Goal: Task Accomplishment & Management: Manage account settings

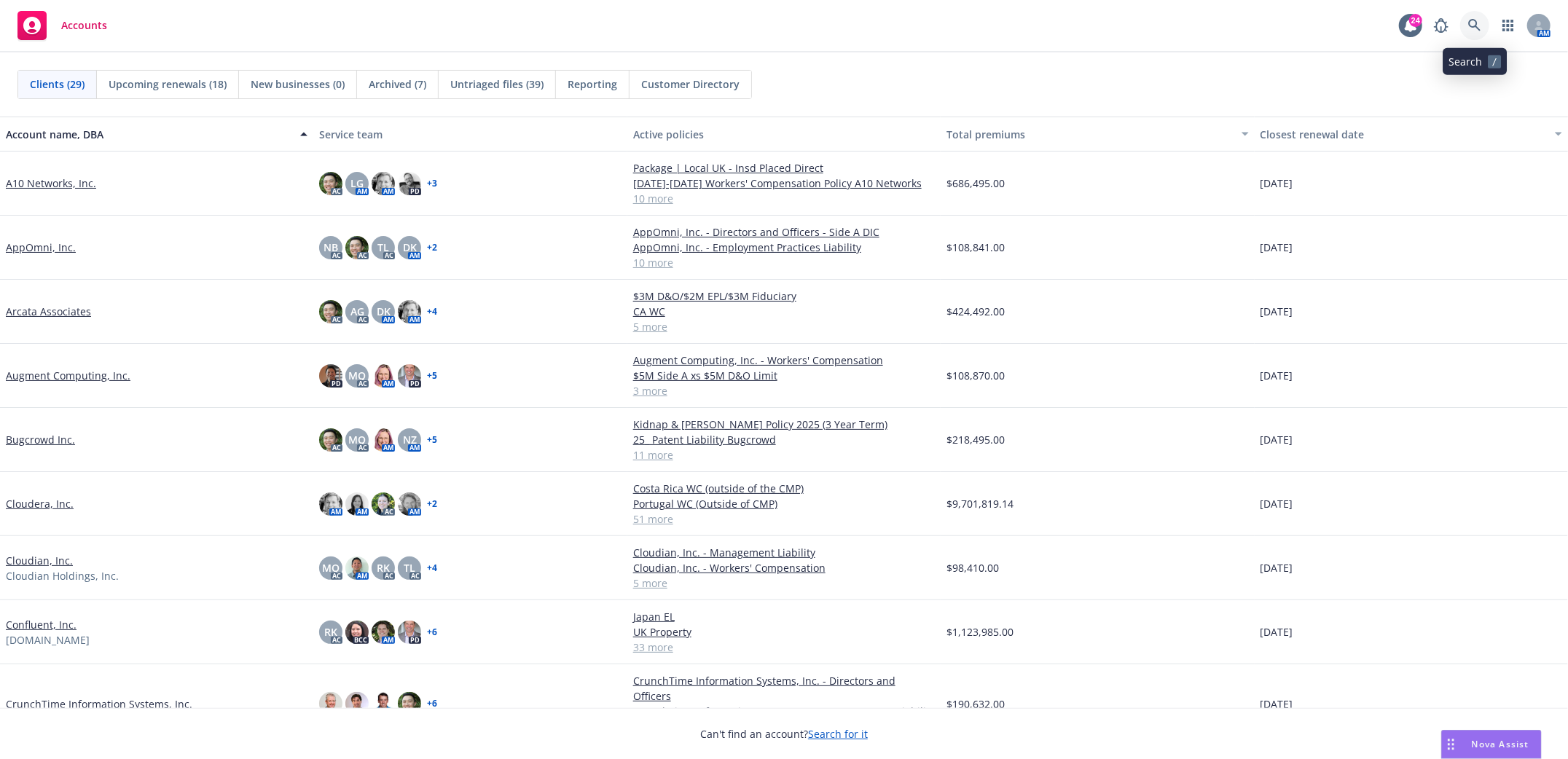
click at [1476, 30] on icon at bounding box center [1475, 25] width 13 height 13
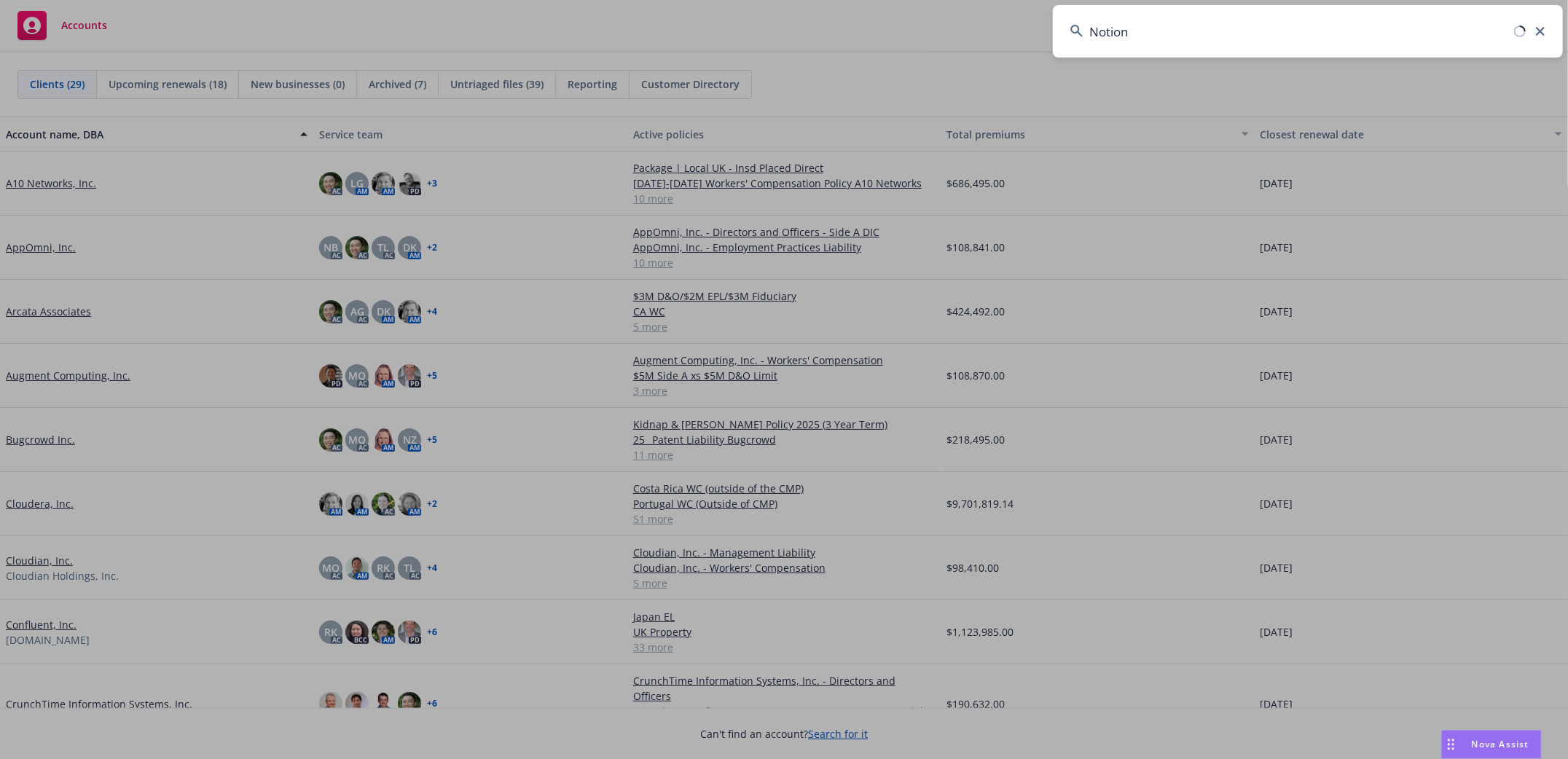
type input "Notion"
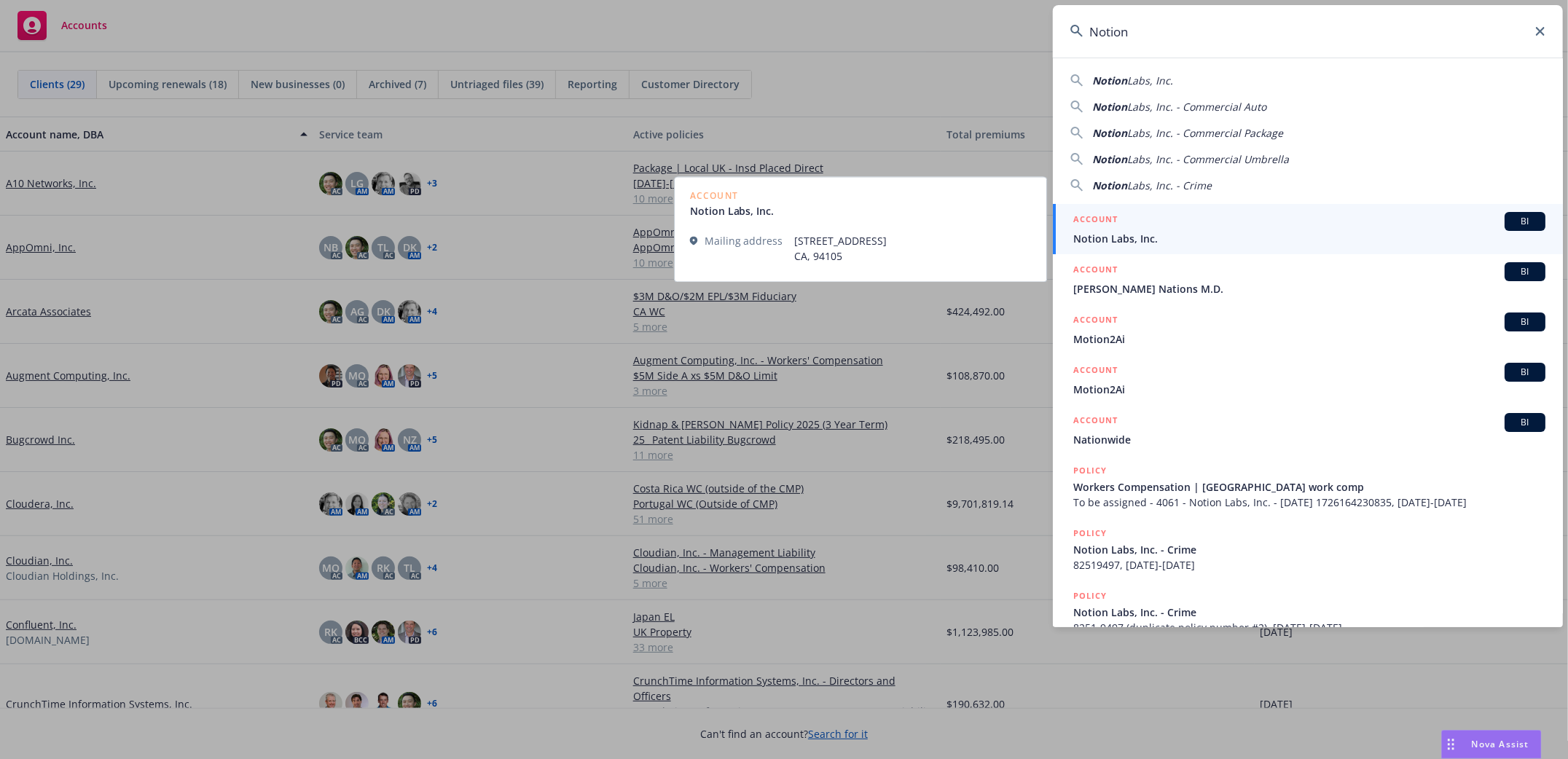
click at [1114, 242] on span "Notion Labs, Inc." at bounding box center [1309, 238] width 472 height 15
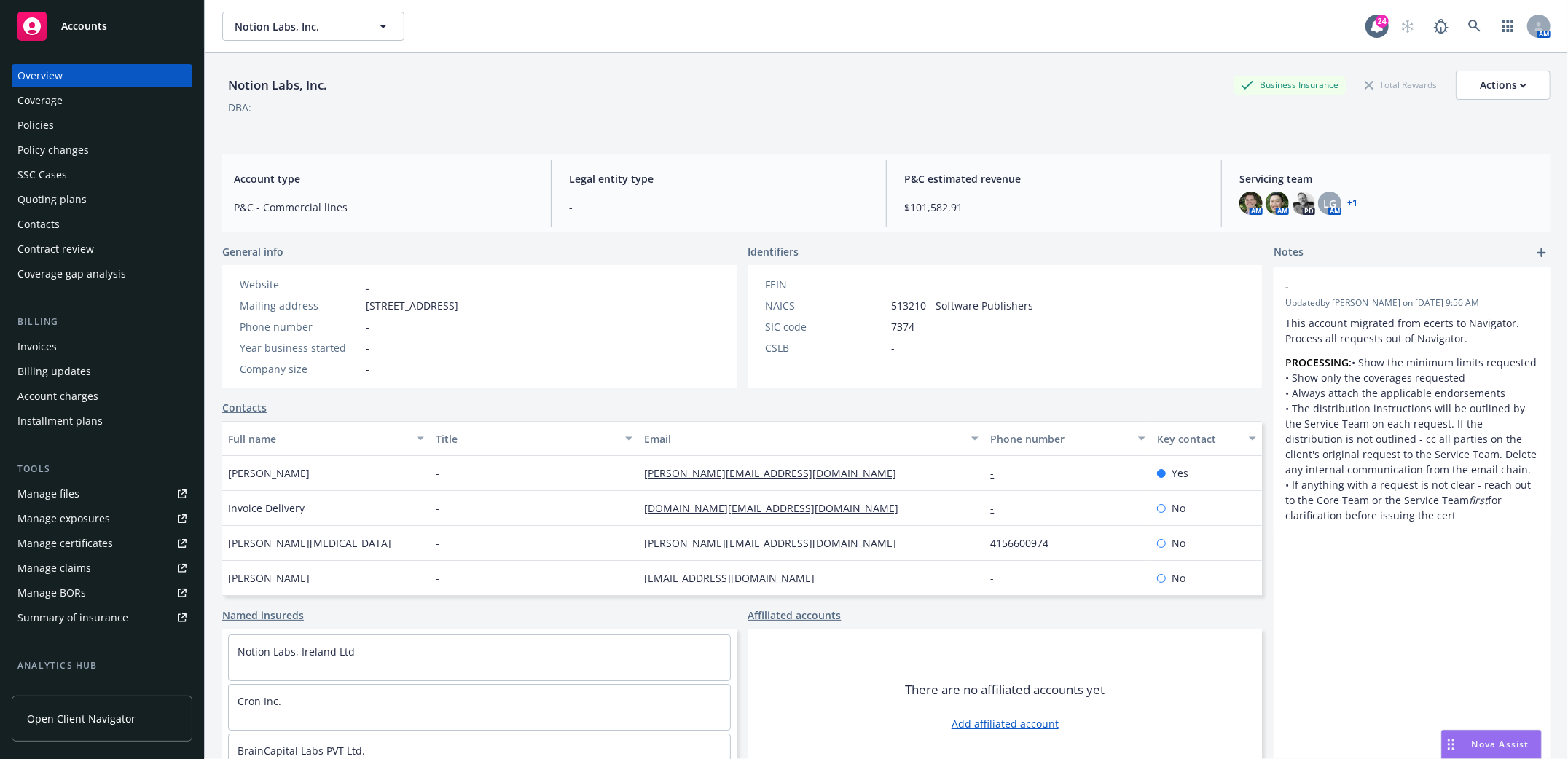
click at [46, 115] on div "Policies" at bounding box center [35, 125] width 37 height 23
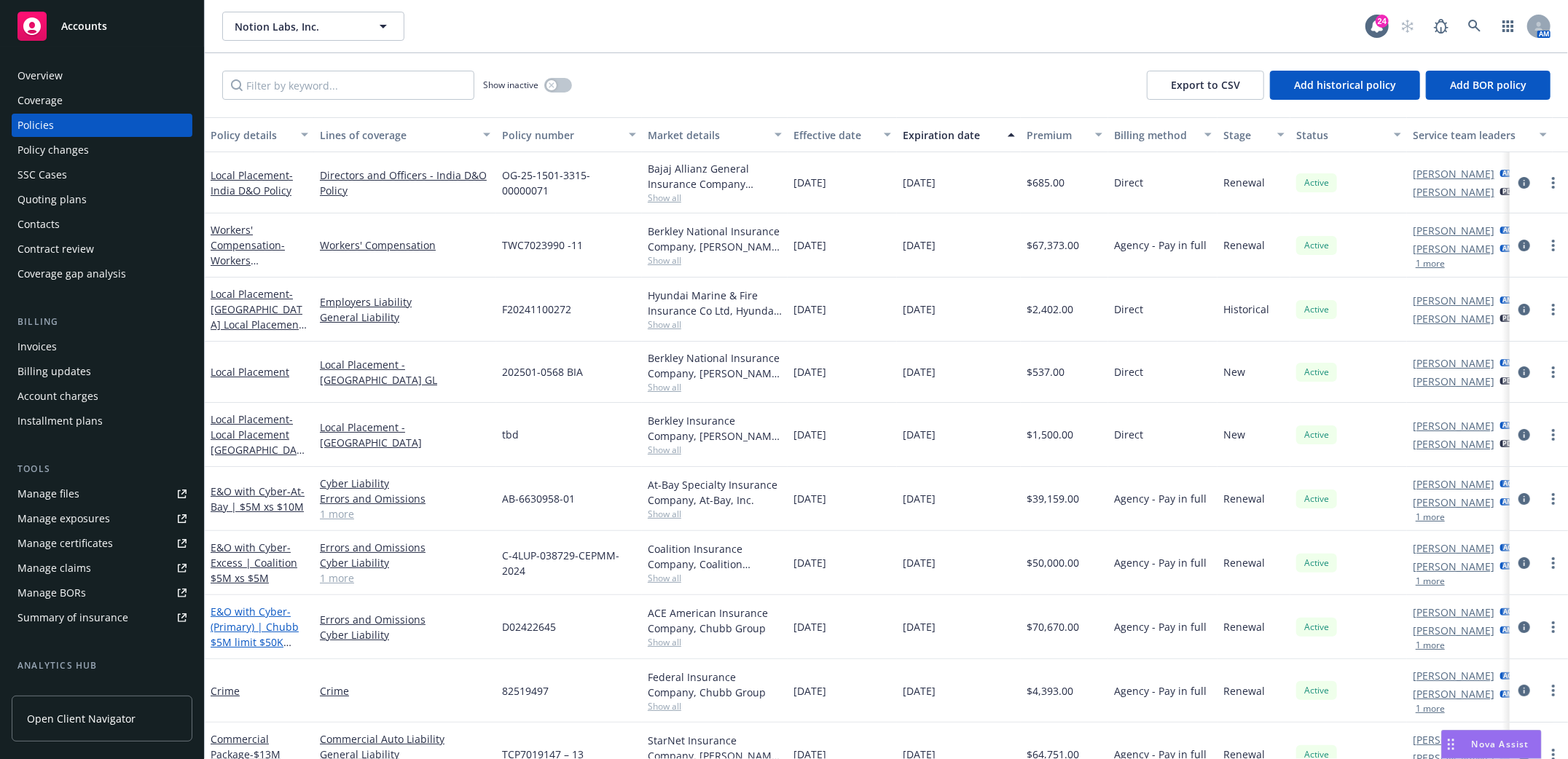
click at [276, 629] on span "- (Primary) | Chubb $5M limit $50K retention" at bounding box center [255, 635] width 88 height 60
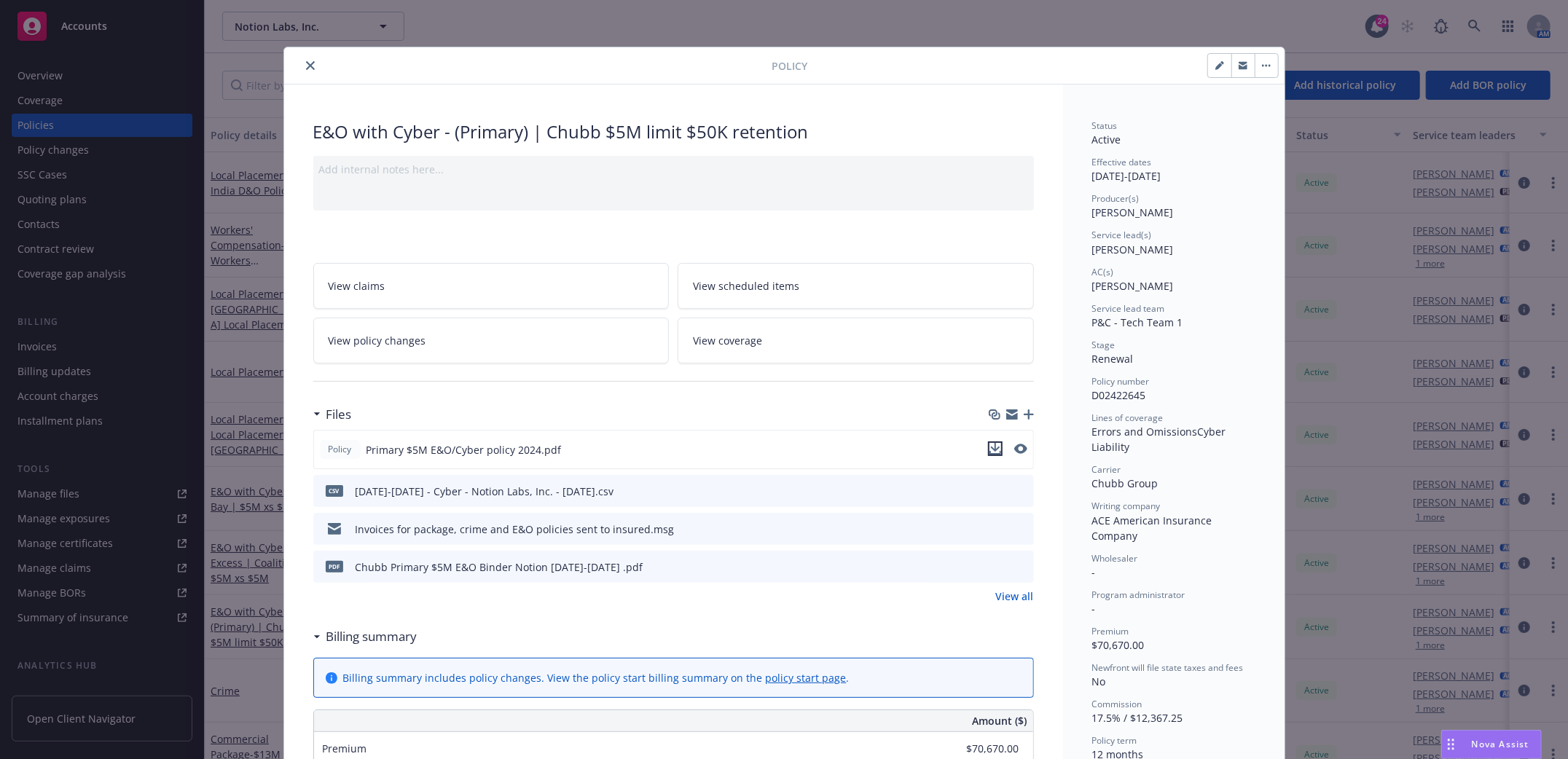
click at [989, 451] on icon "download file" at bounding box center [995, 449] width 12 height 12
click at [306, 67] on icon "close" at bounding box center [310, 66] width 9 height 9
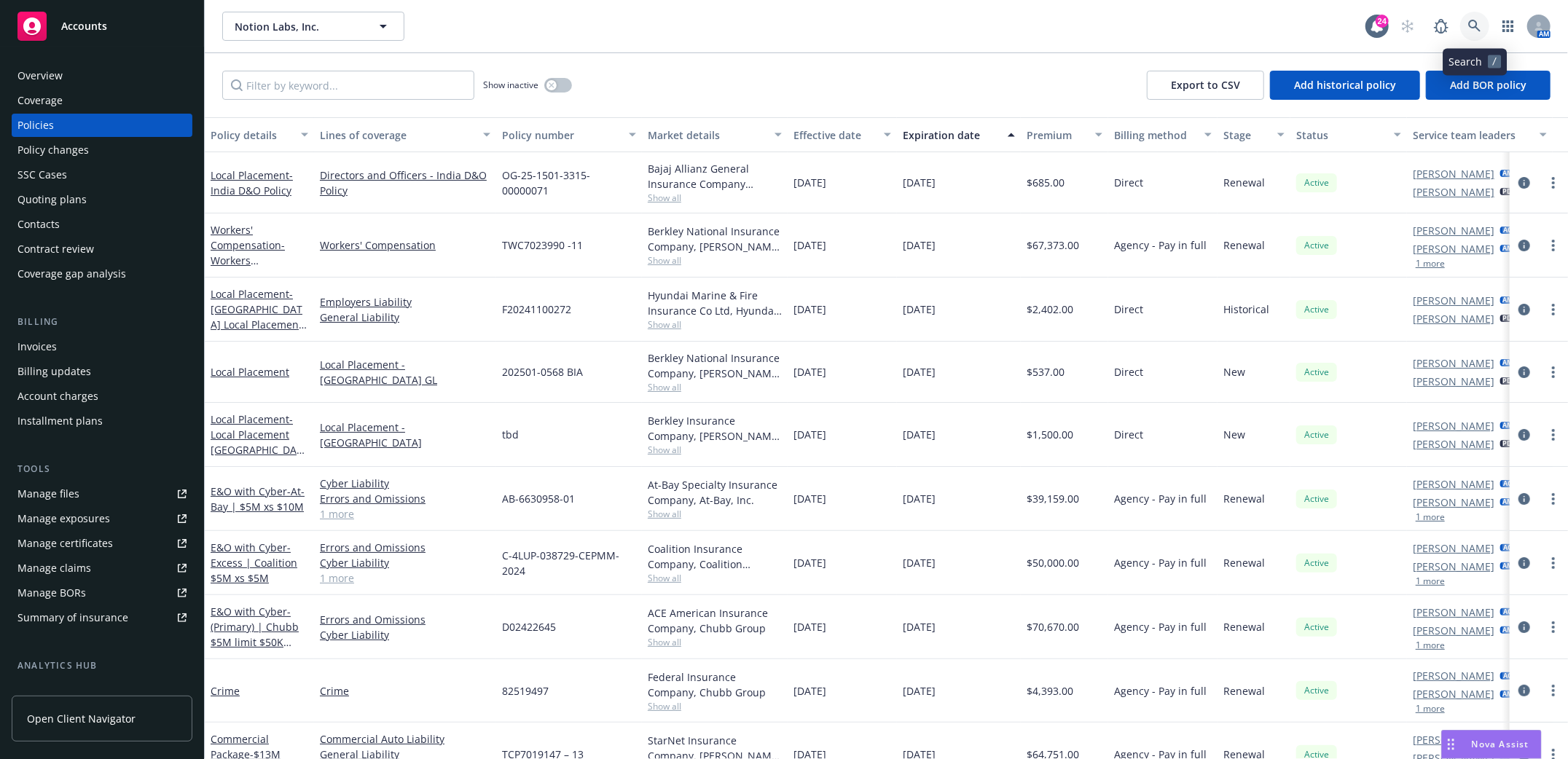
click at [1470, 28] on icon at bounding box center [1475, 26] width 13 height 13
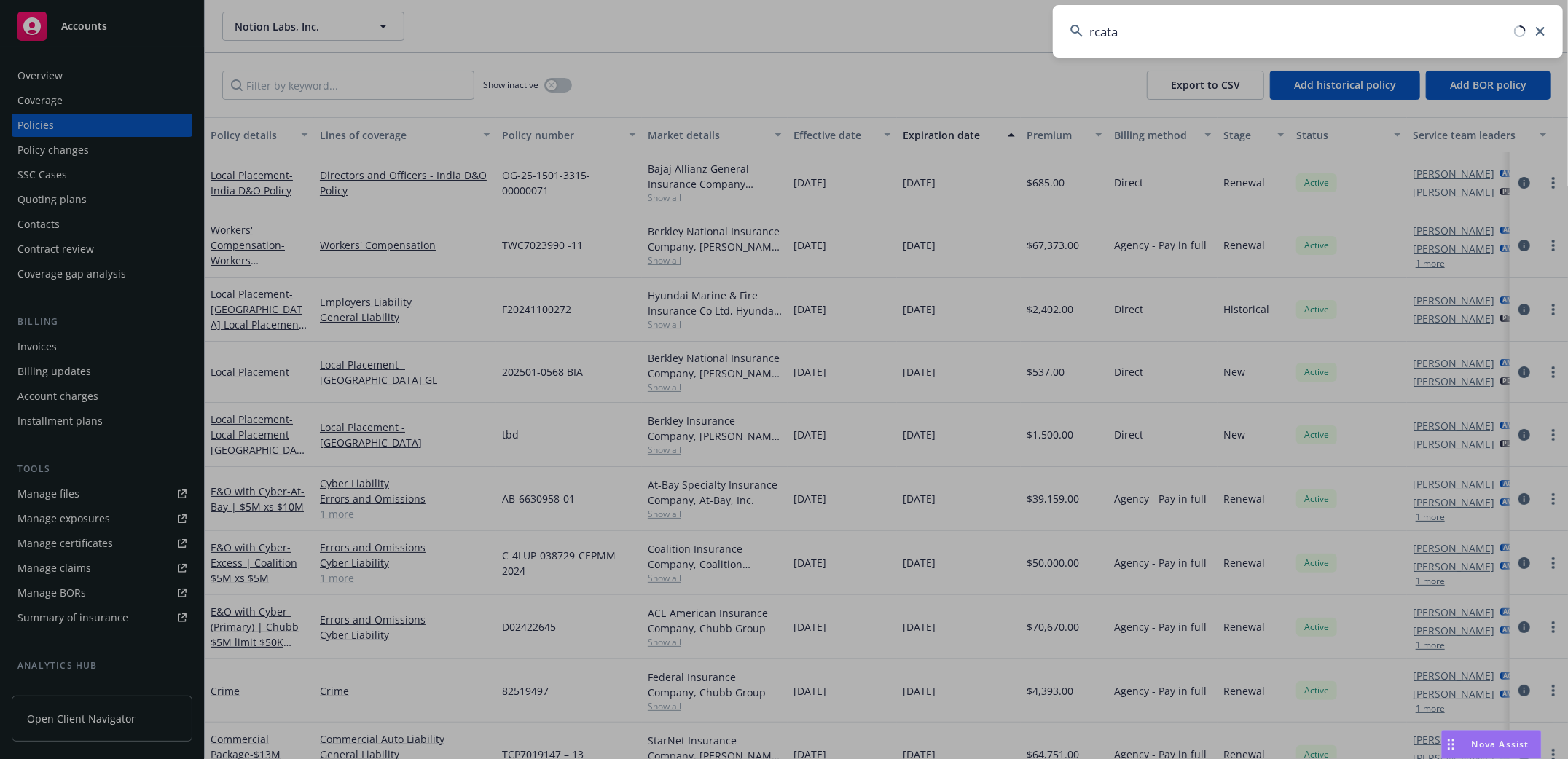
type input "rcata"
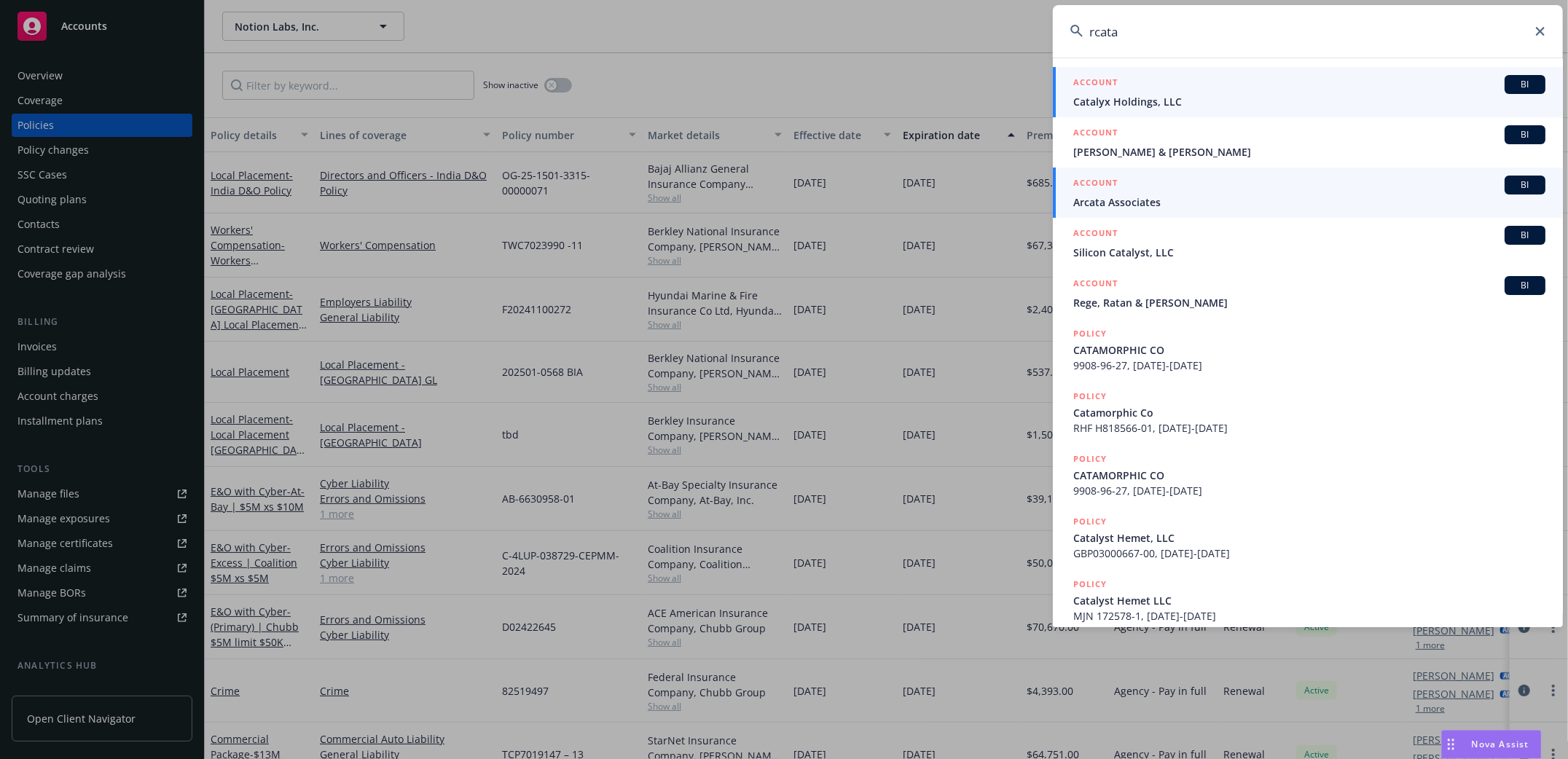
click at [1113, 196] on span "Arcata Associates" at bounding box center [1309, 202] width 472 height 15
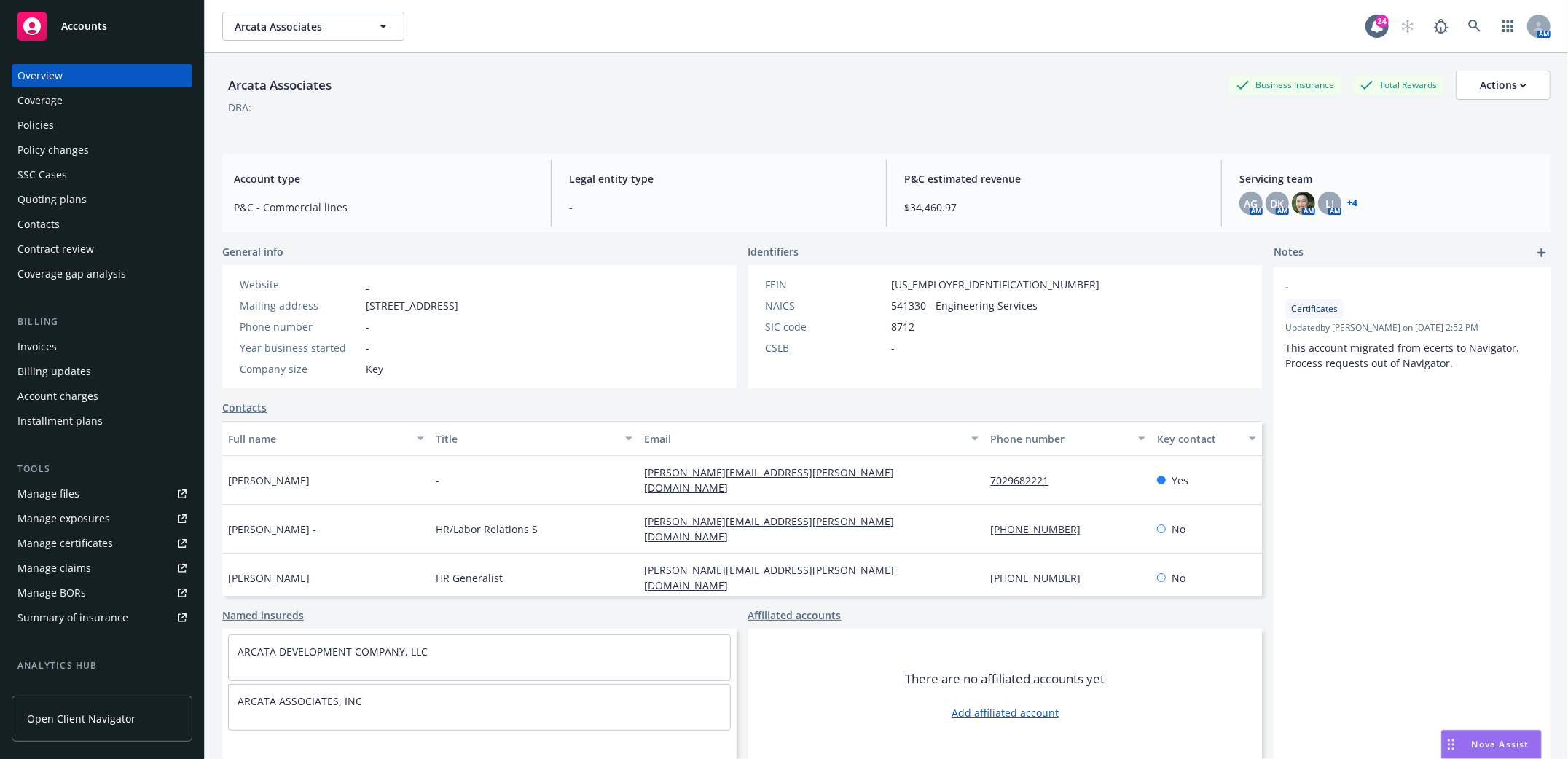
click at [28, 127] on div "Policies" at bounding box center [35, 125] width 37 height 23
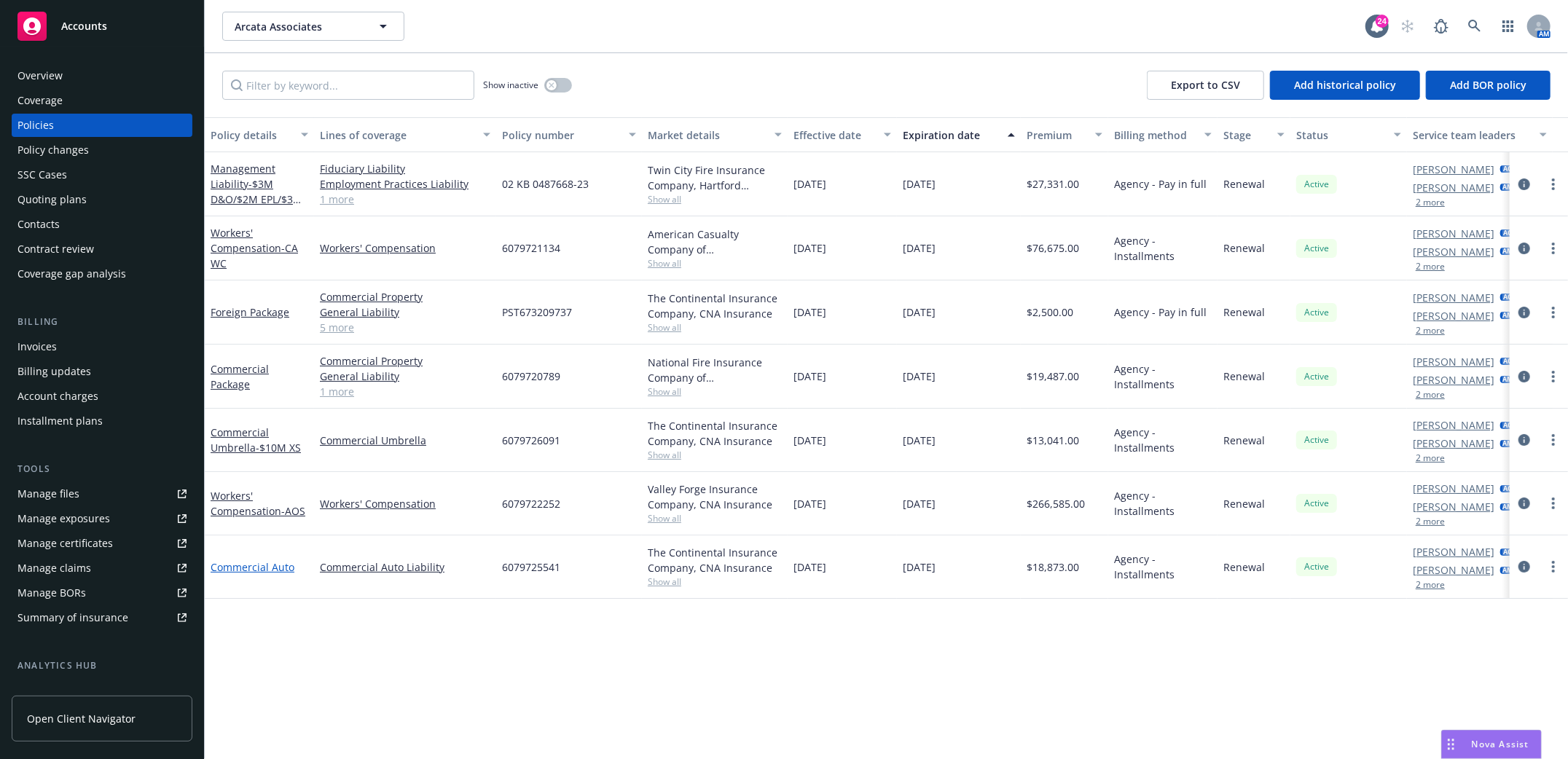
click at [267, 567] on link "Commercial Auto" at bounding box center [253, 567] width 84 height 13
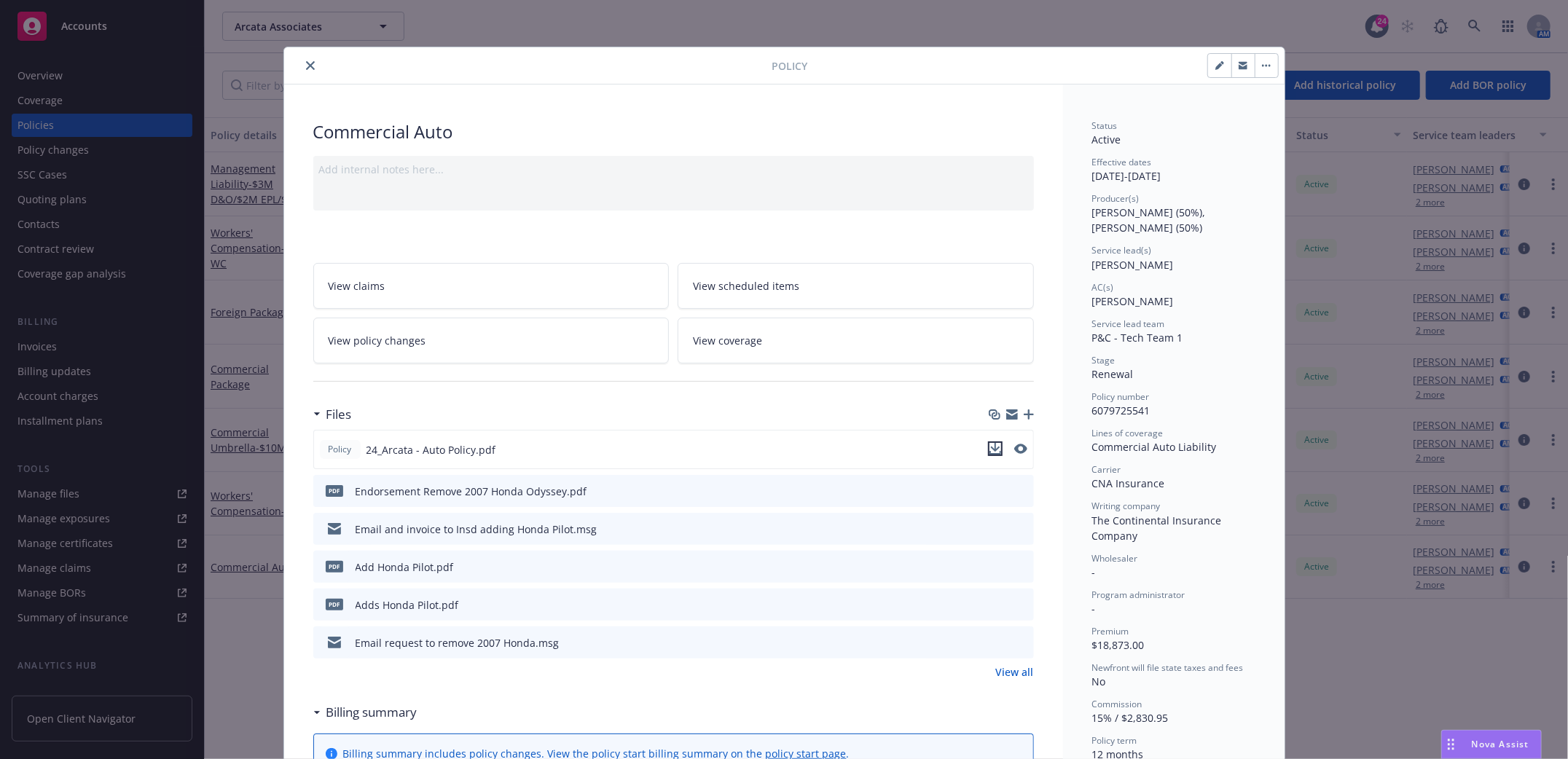
click at [989, 450] on icon "download file" at bounding box center [995, 449] width 12 height 12
click at [306, 66] on icon "close" at bounding box center [310, 66] width 9 height 9
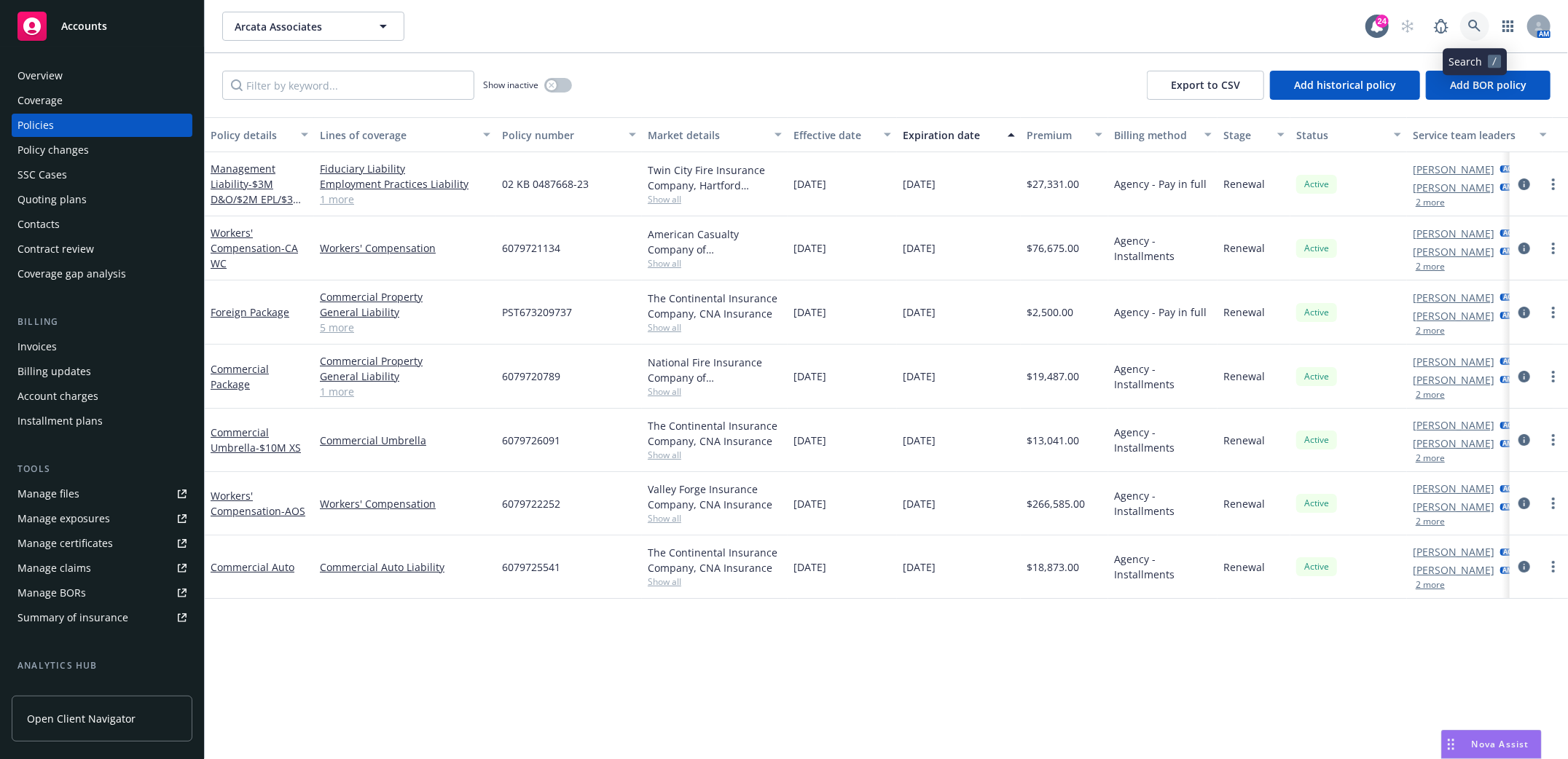
click at [1474, 27] on icon at bounding box center [1474, 25] width 13 height 13
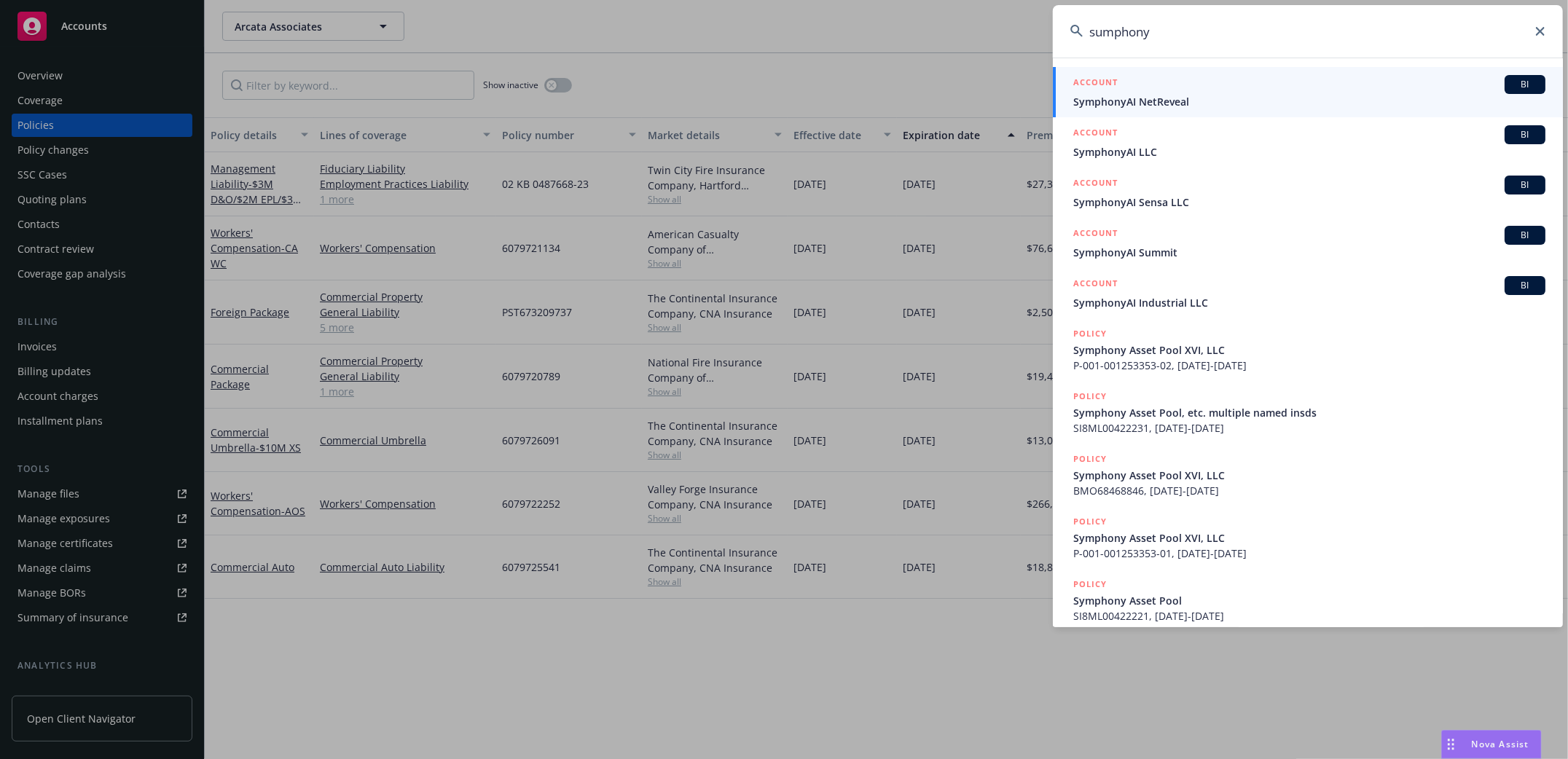
type input "sumphony"
click at [1167, 103] on span "SymphonyAI NetReveal" at bounding box center [1309, 101] width 472 height 15
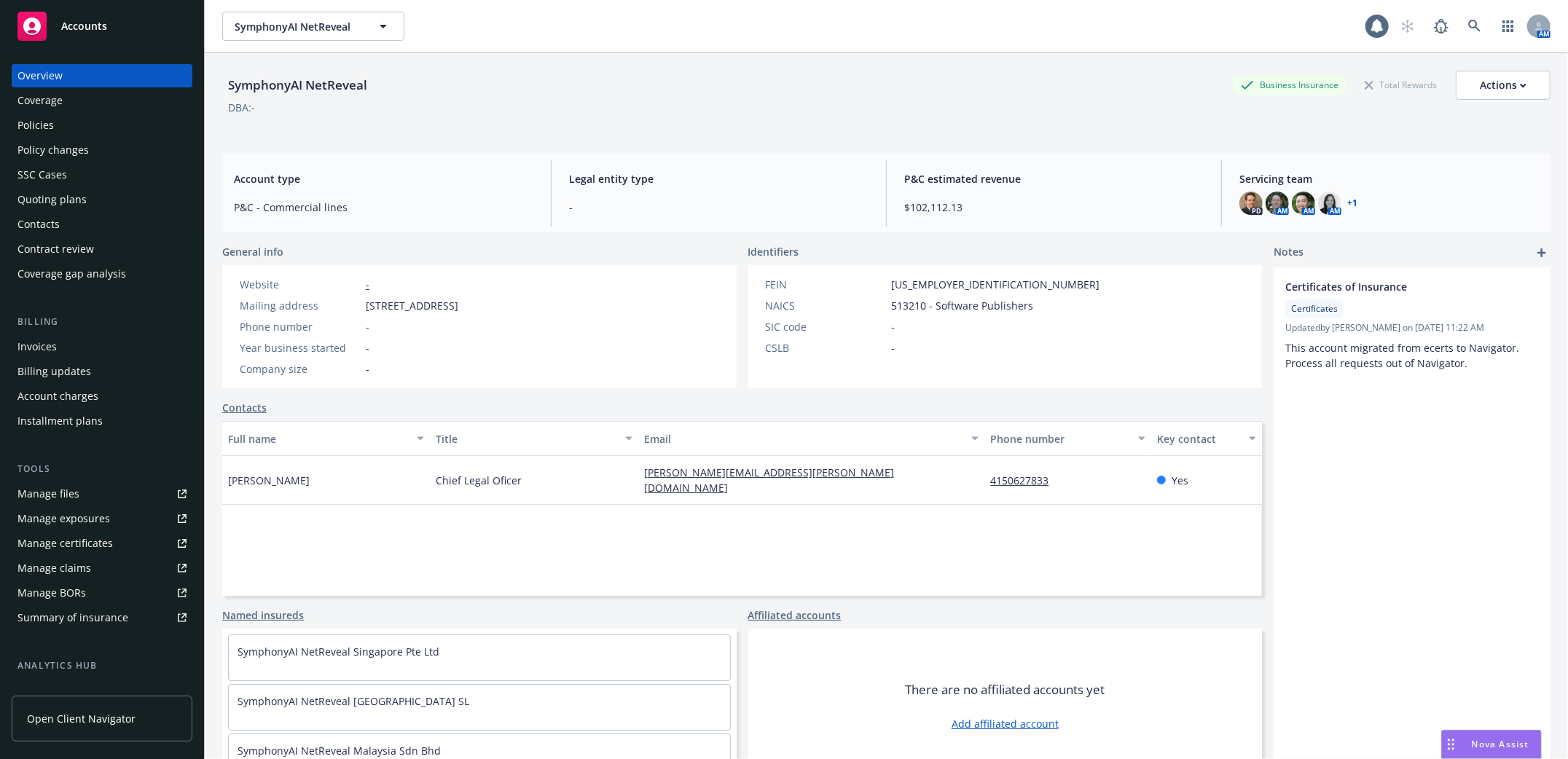
click at [19, 123] on div "Policies" at bounding box center [35, 125] width 37 height 23
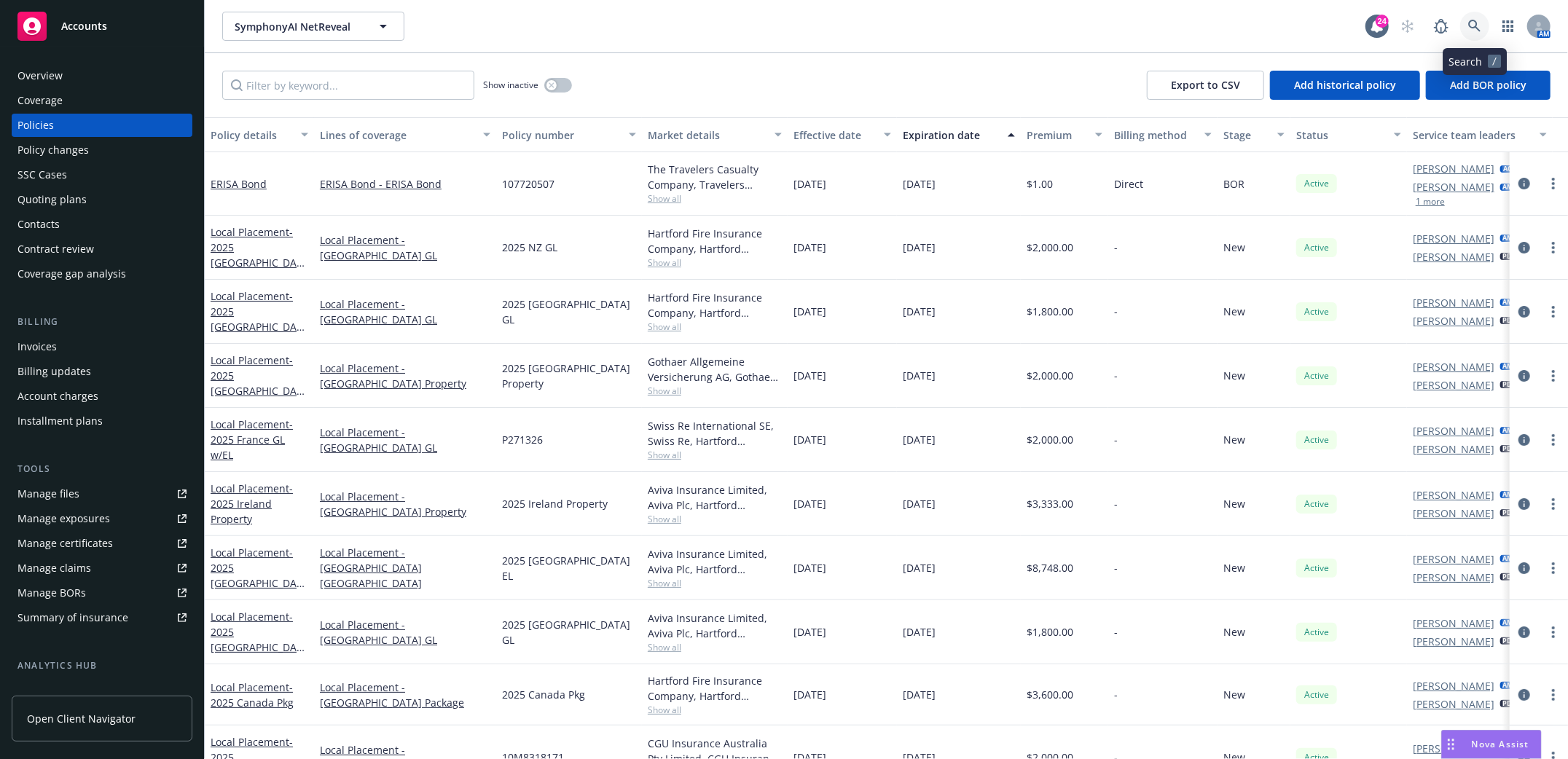
click at [1474, 21] on icon at bounding box center [1475, 26] width 13 height 13
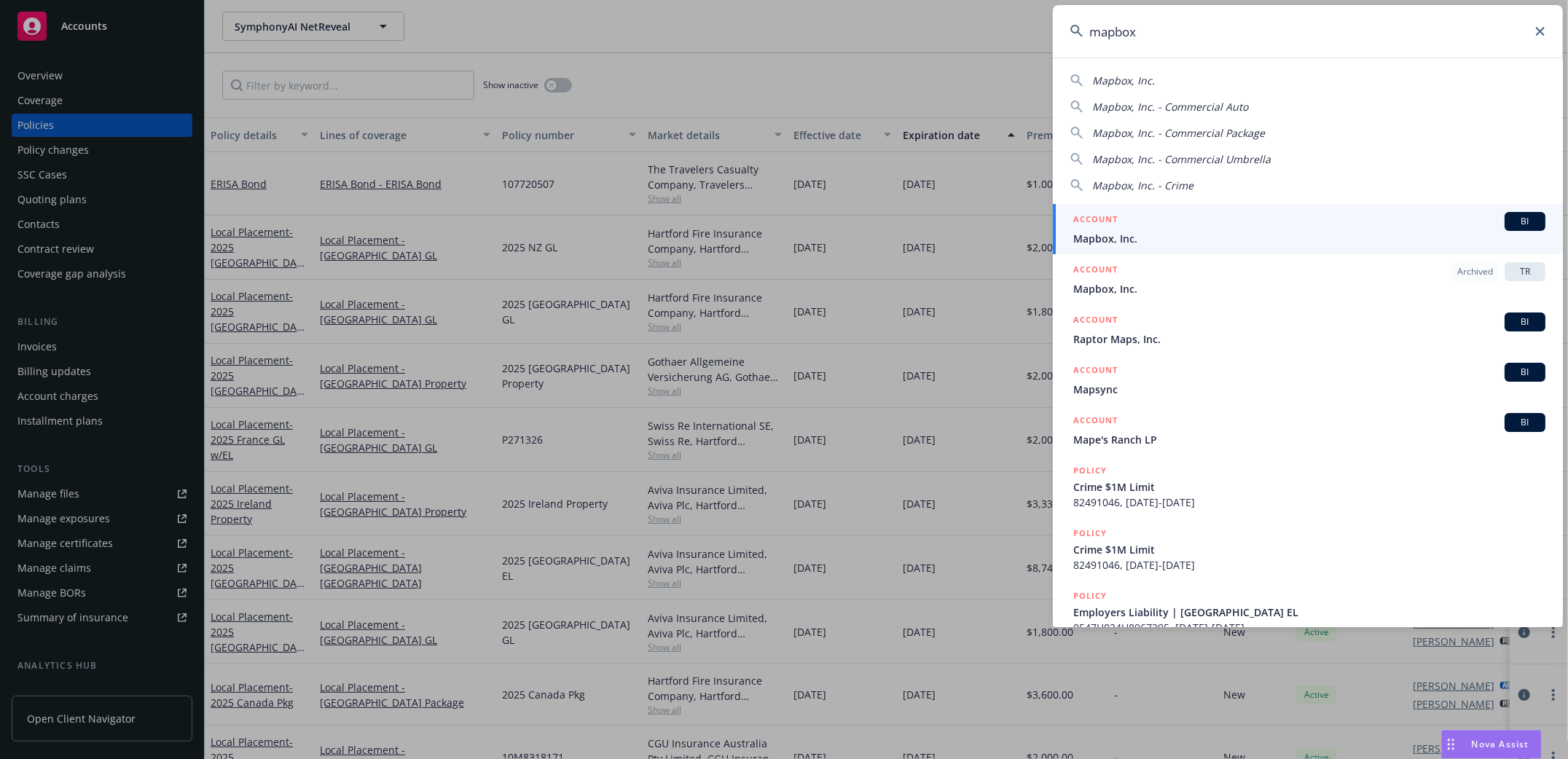
type input "mapbox"
click at [1096, 235] on span "Mapbox, Inc." at bounding box center [1309, 238] width 472 height 15
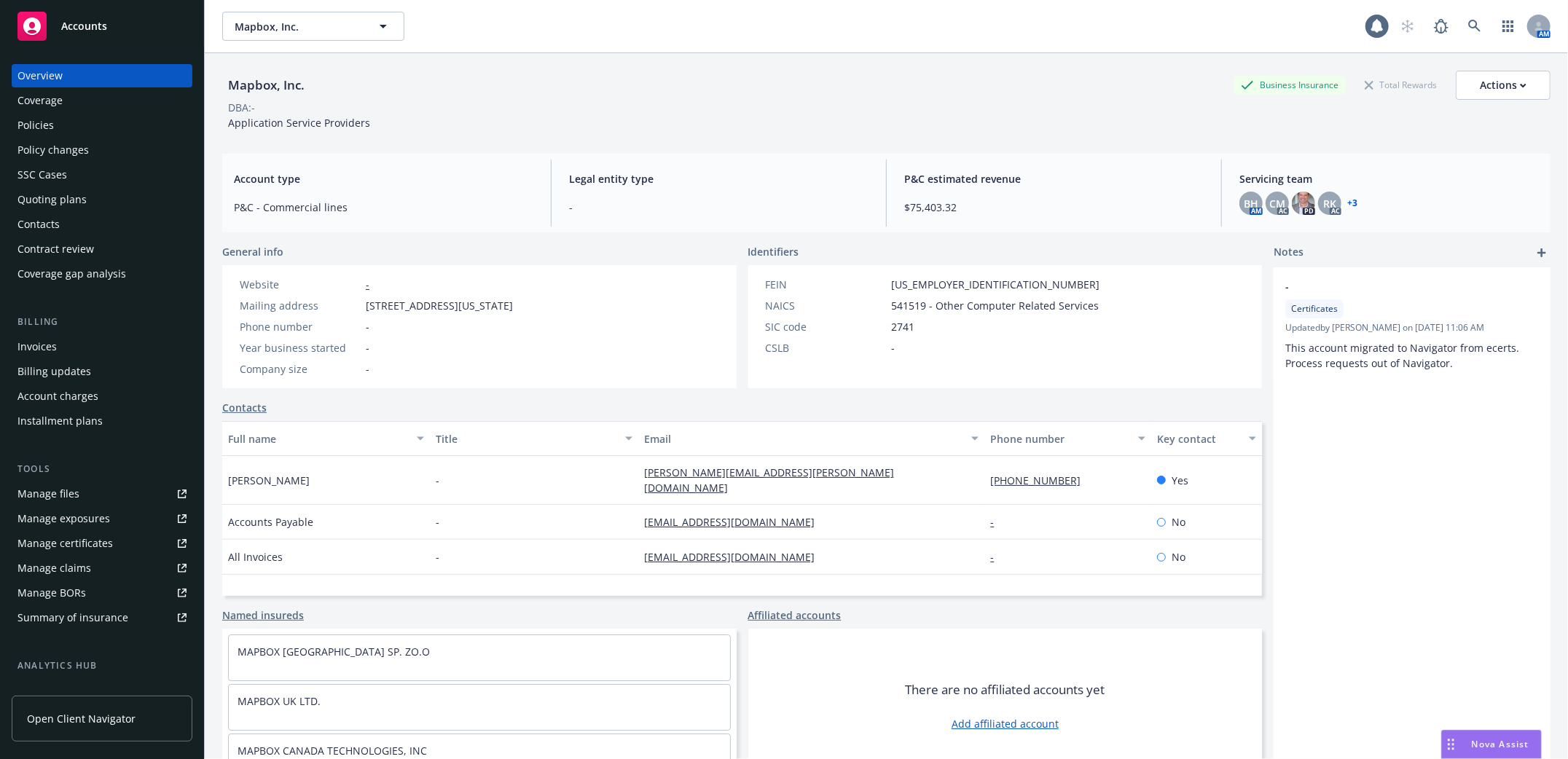
click at [25, 122] on div "Policies" at bounding box center [35, 125] width 37 height 23
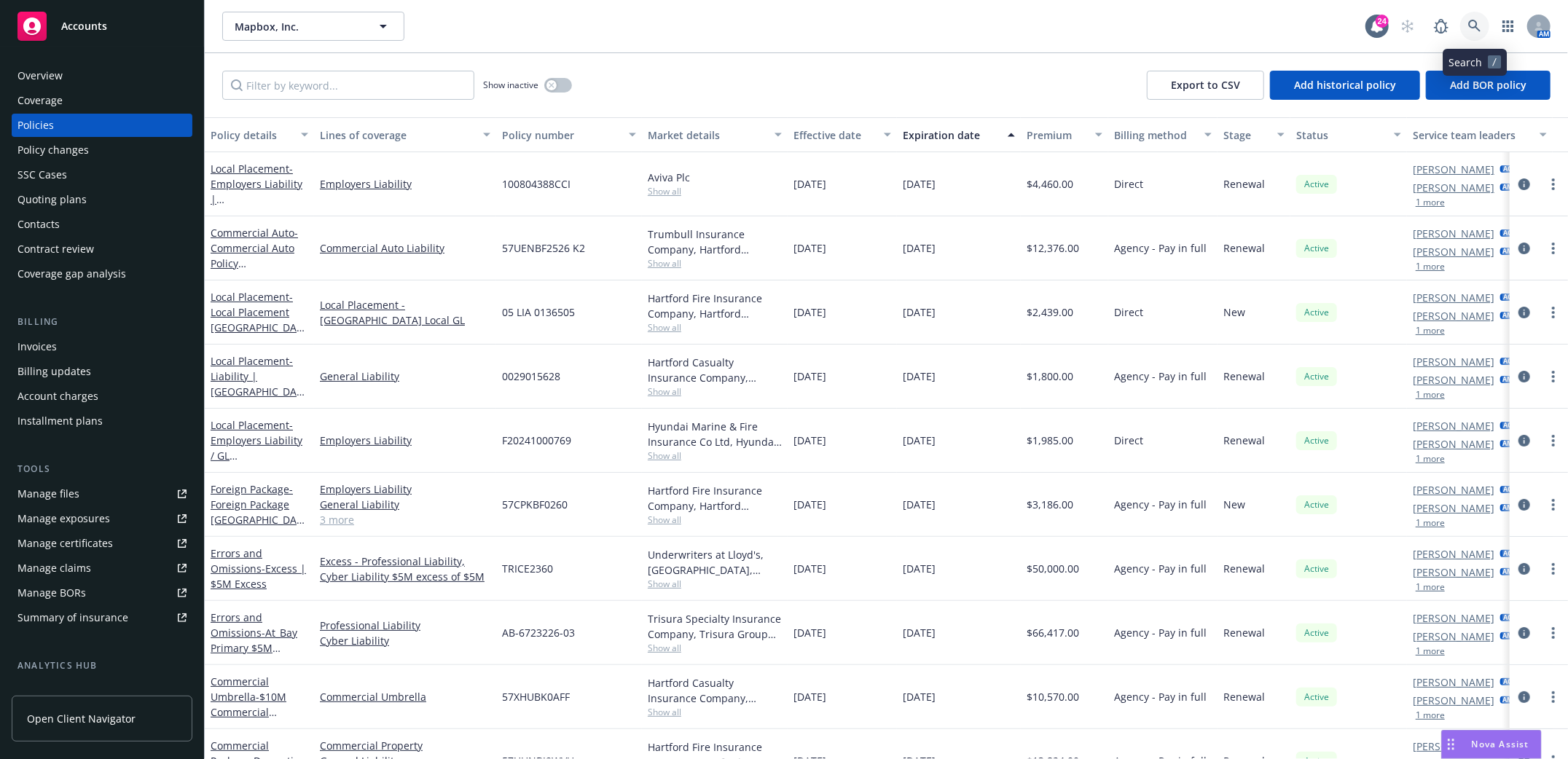
click at [1468, 28] on icon at bounding box center [1475, 26] width 13 height 13
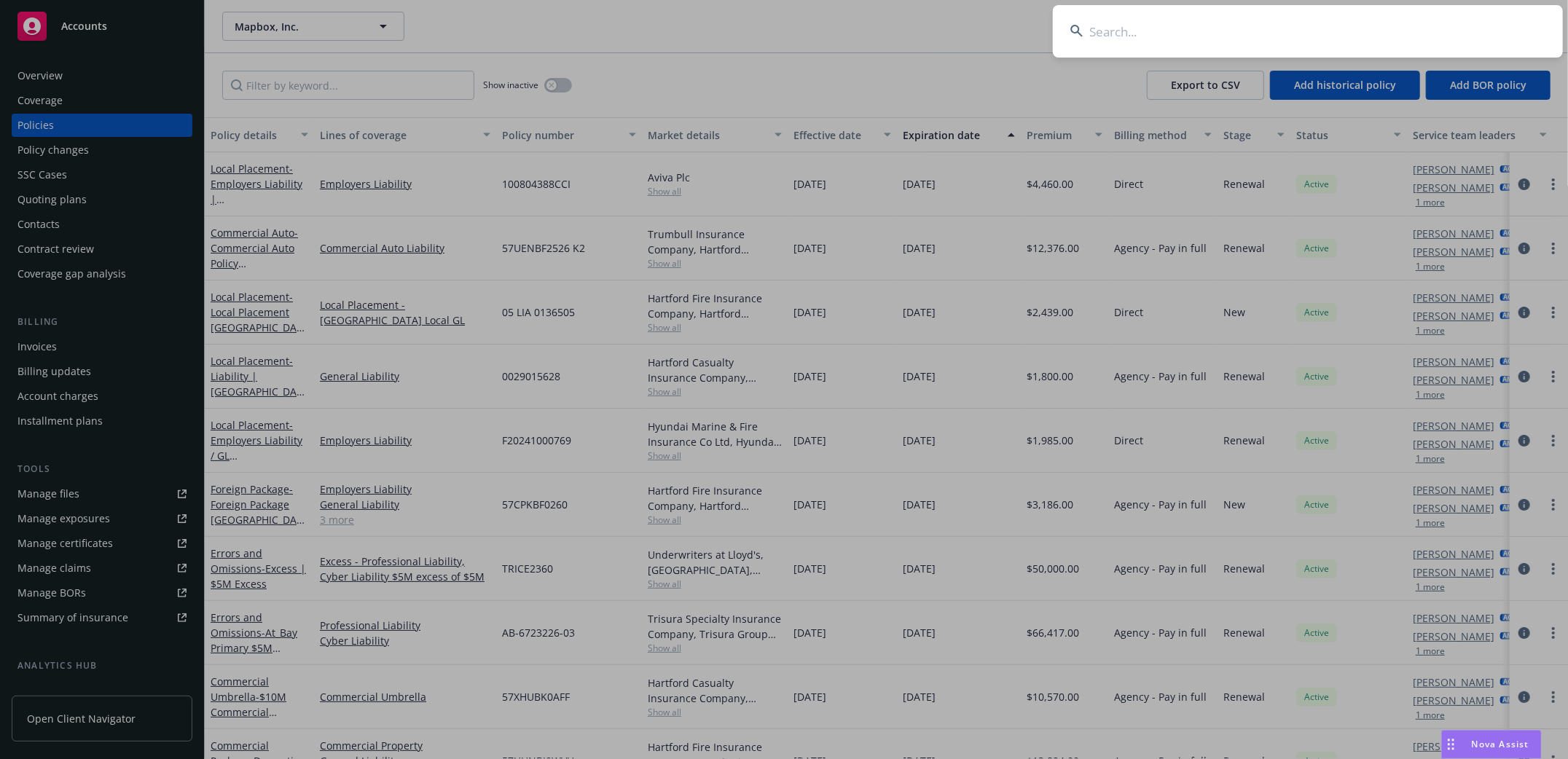
click at [1196, 40] on input at bounding box center [1308, 31] width 510 height 52
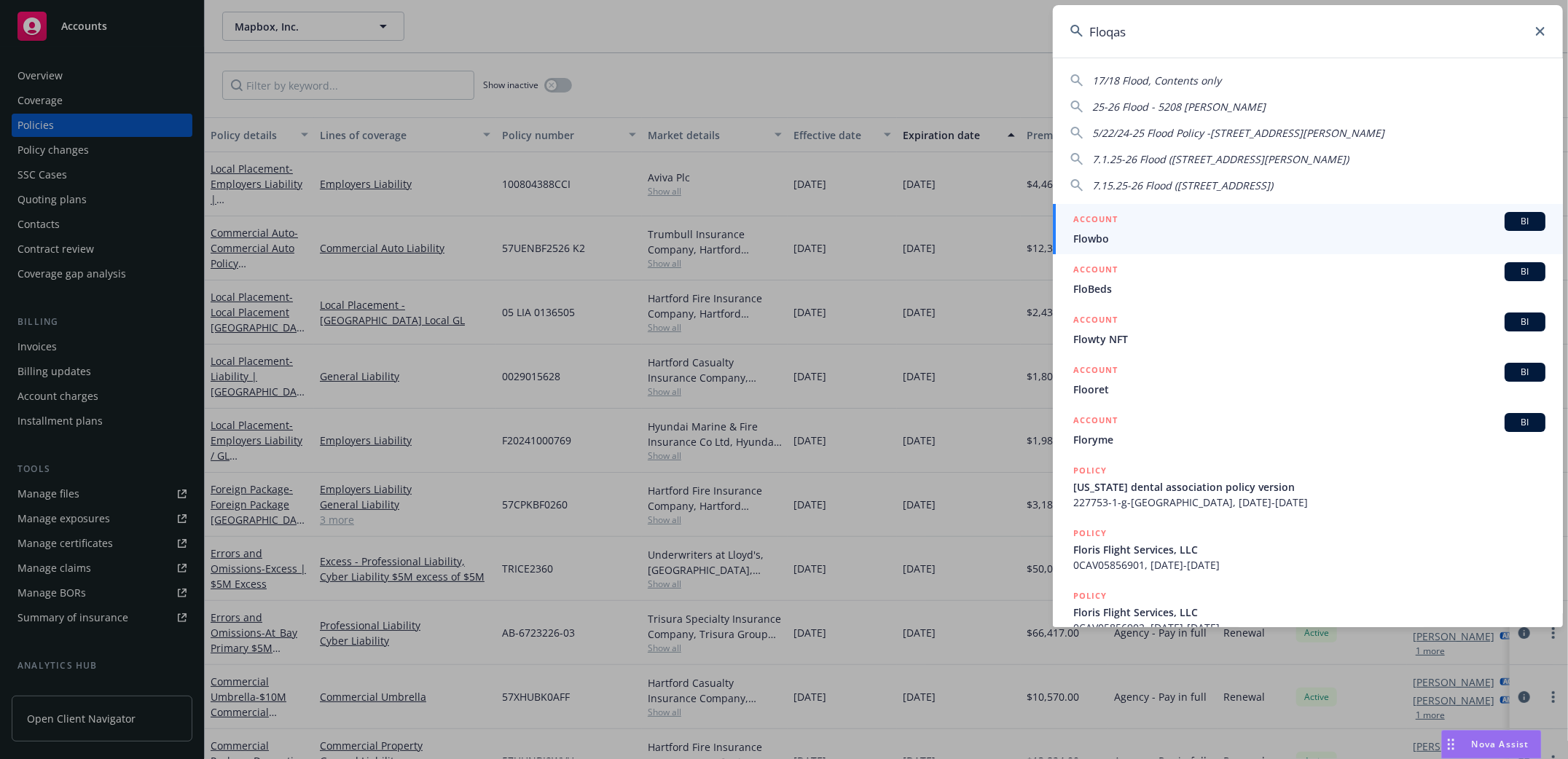
type input "Floqast"
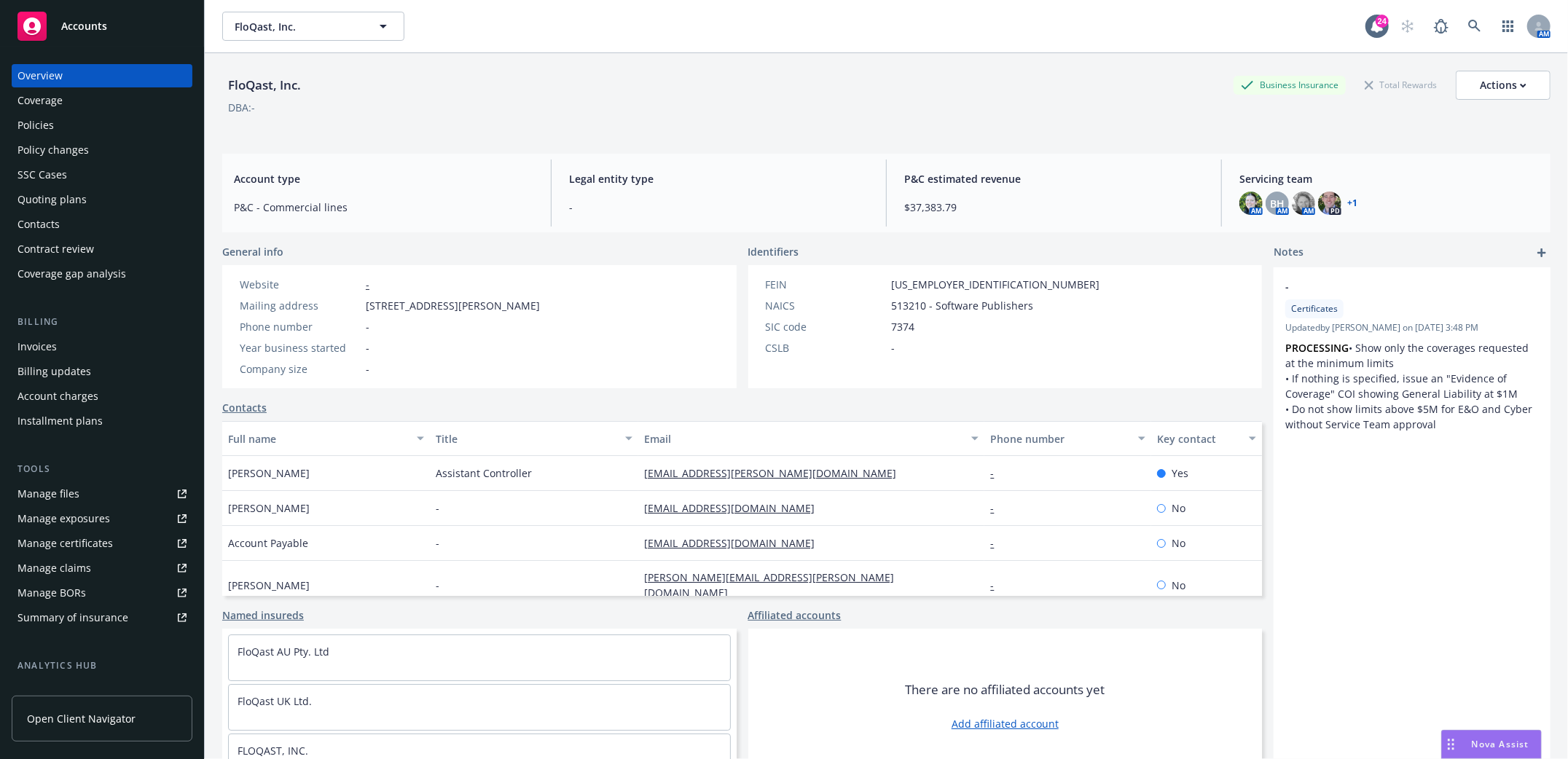
click at [45, 121] on div "Policies" at bounding box center [35, 125] width 37 height 23
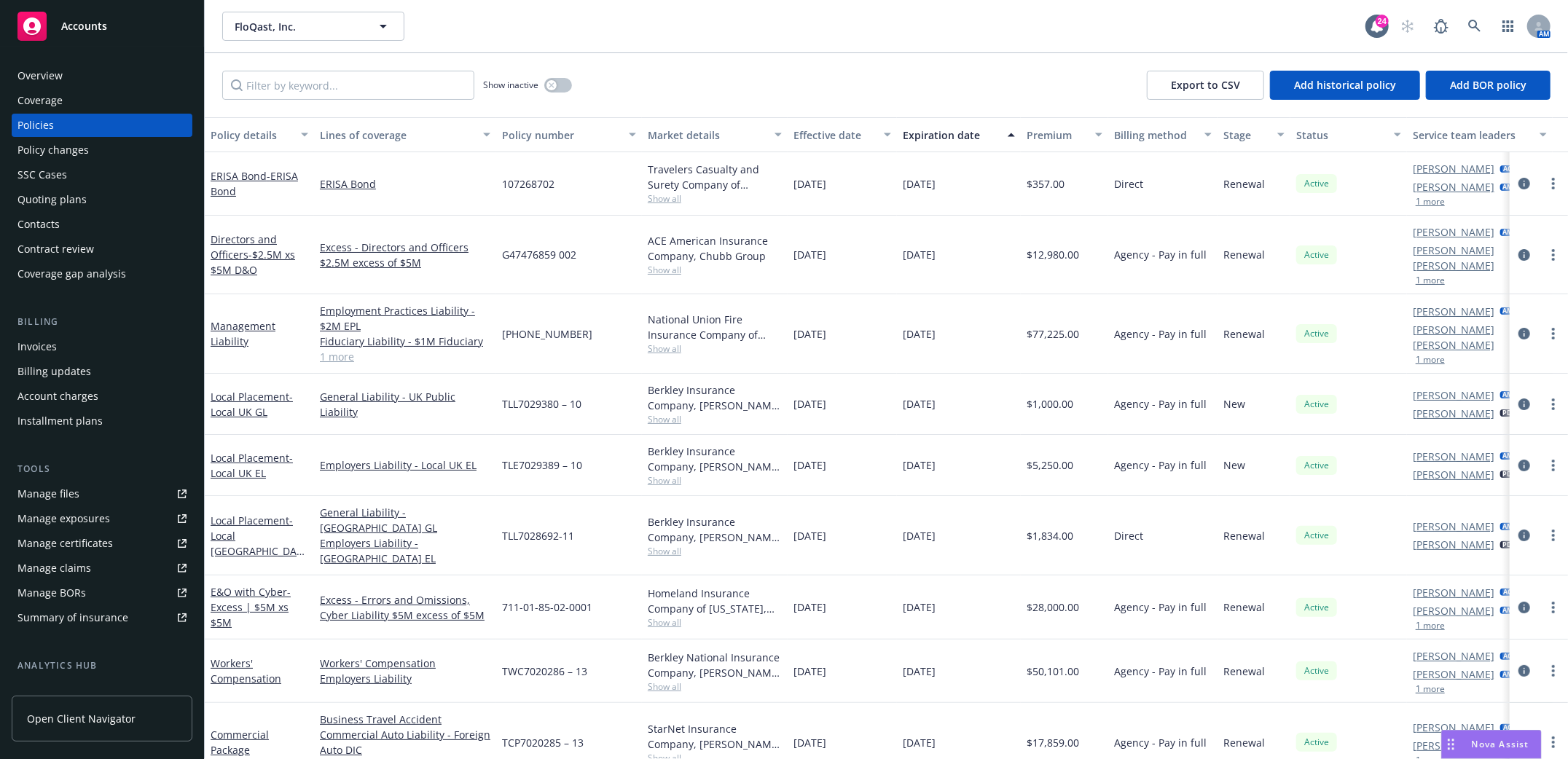
click at [43, 351] on div "Invoices" at bounding box center [37, 346] width 40 height 23
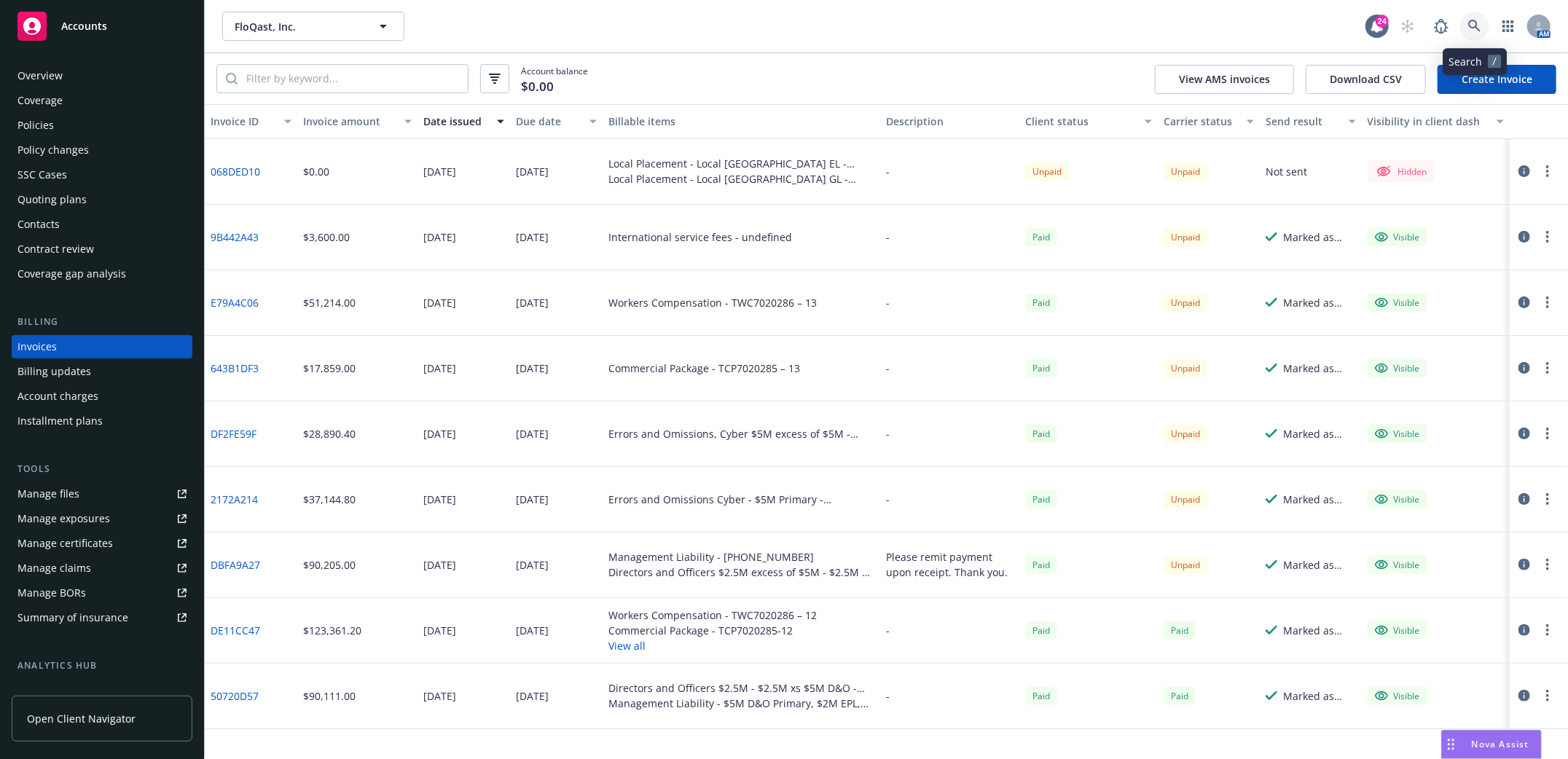
click at [1468, 25] on icon at bounding box center [1475, 26] width 13 height 13
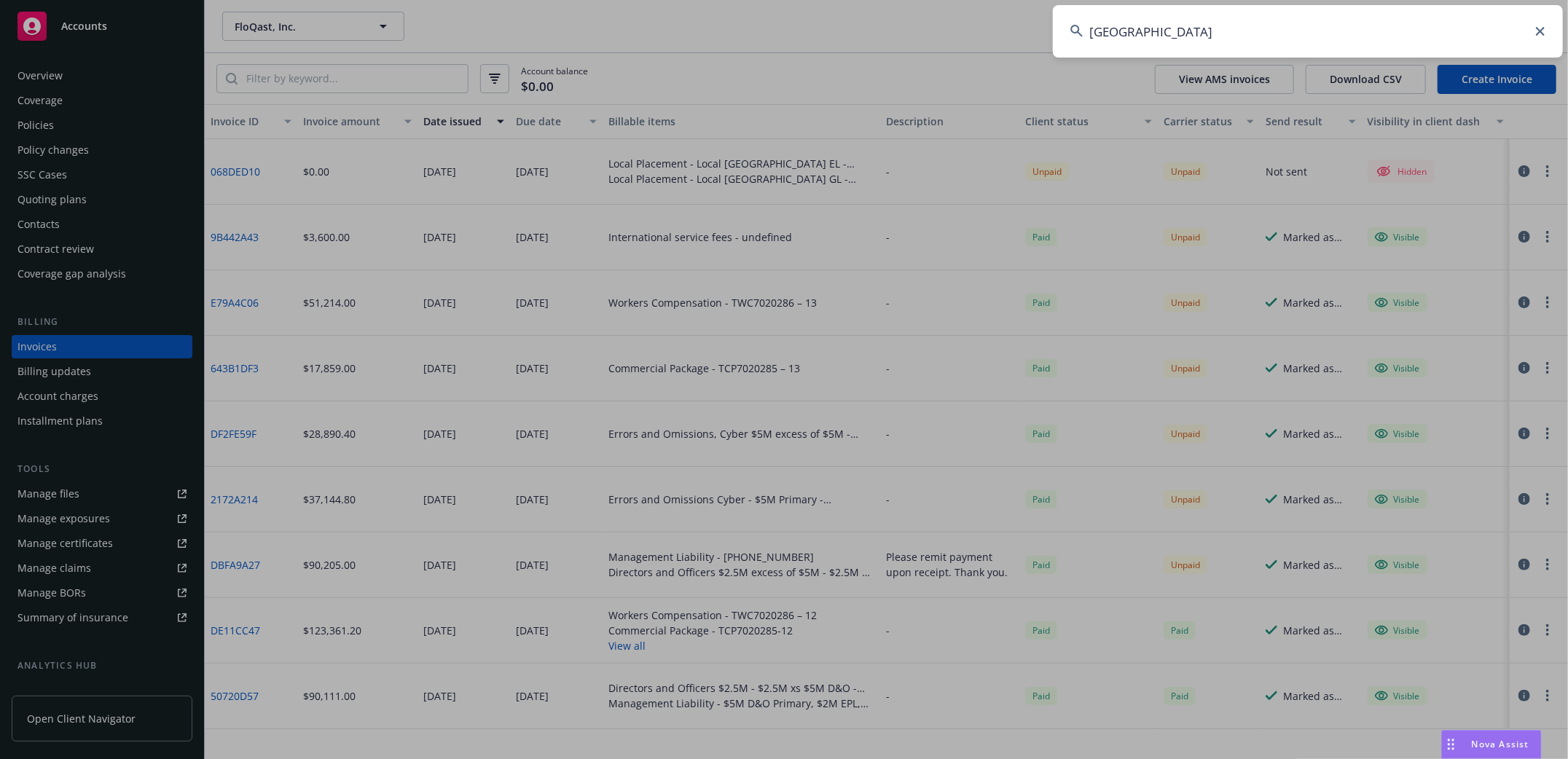
type input "narvar"
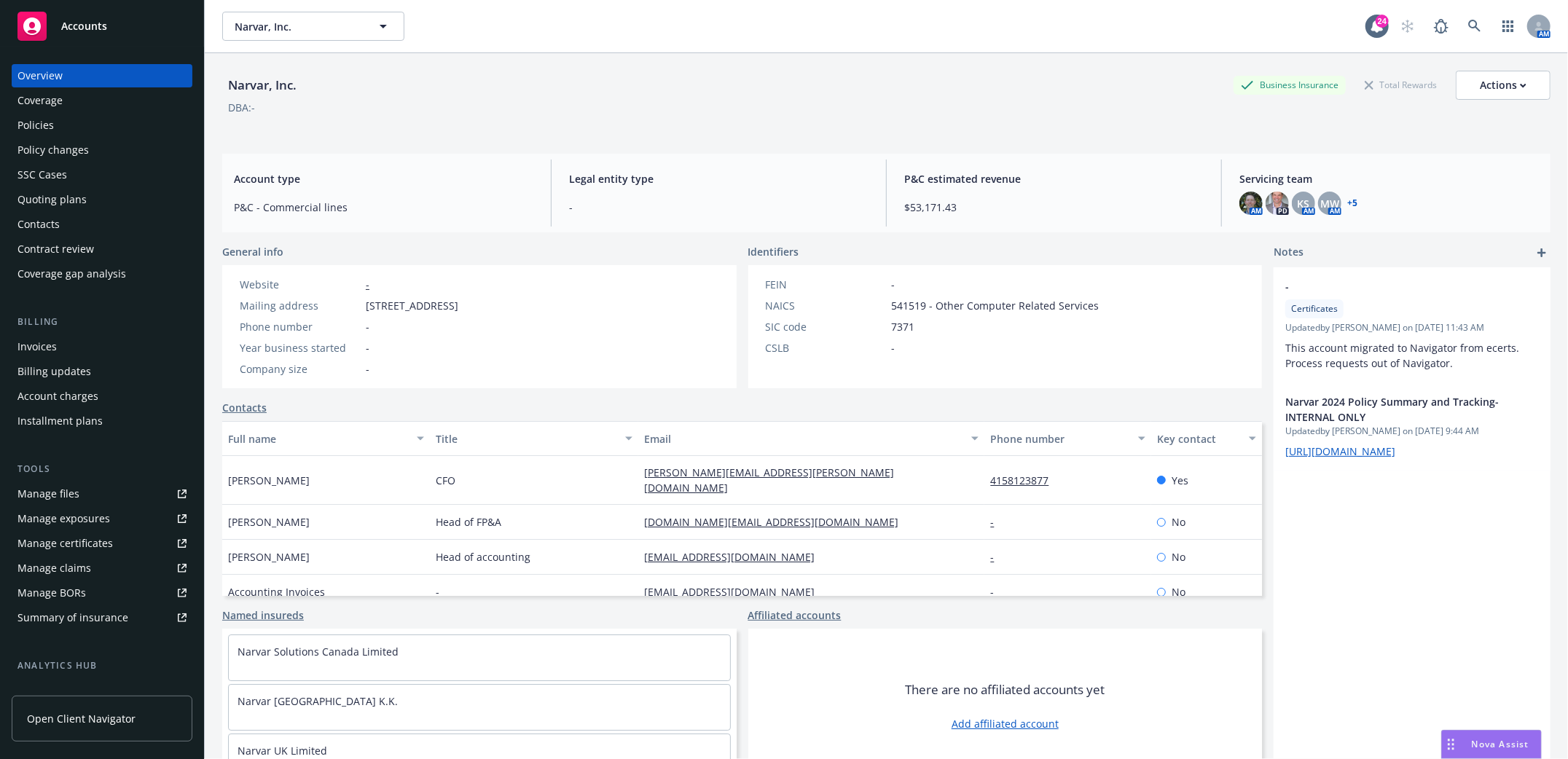
click at [26, 130] on div "Policies" at bounding box center [35, 125] width 37 height 23
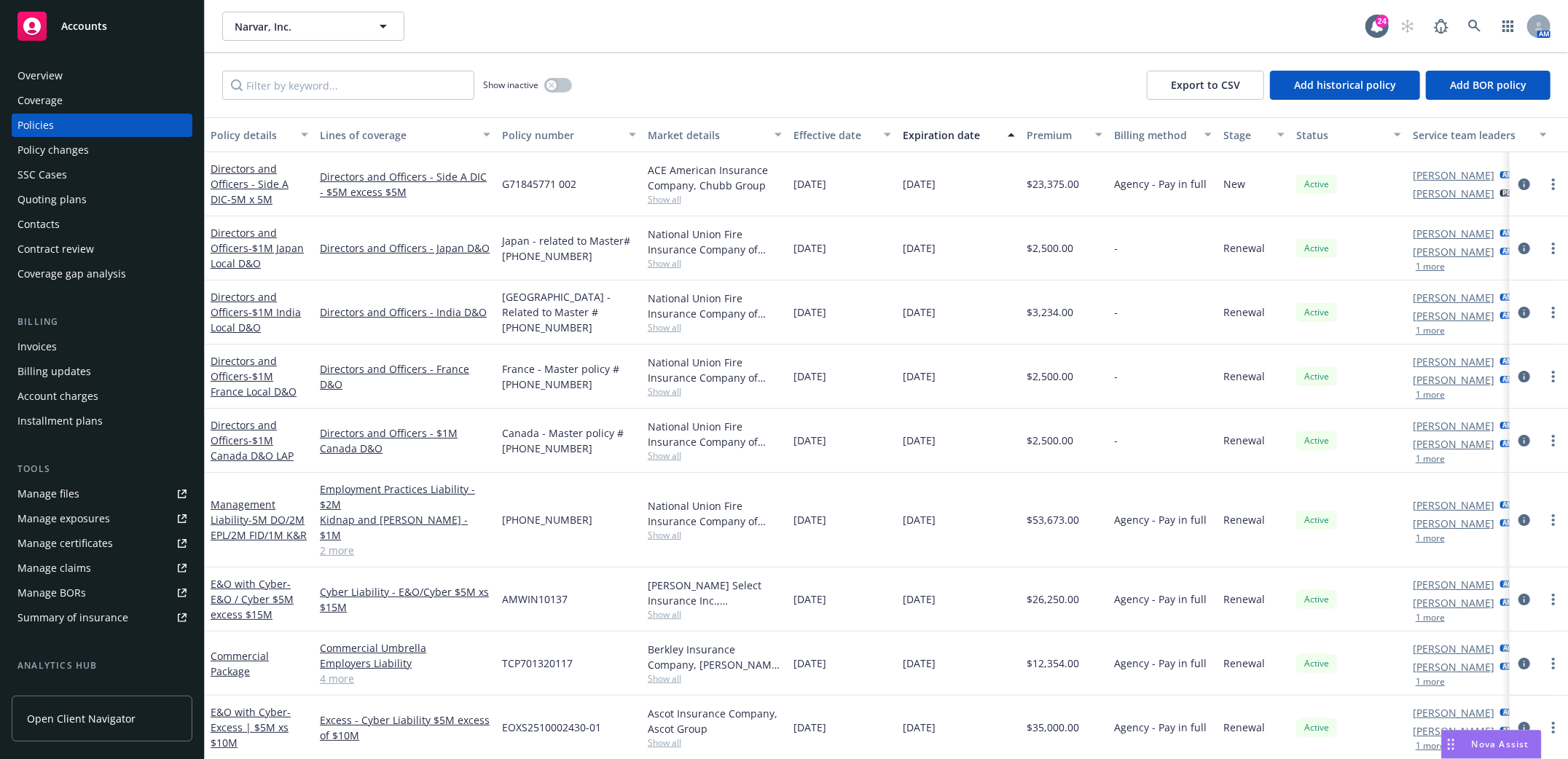
click at [36, 339] on div "Invoices" at bounding box center [37, 346] width 40 height 23
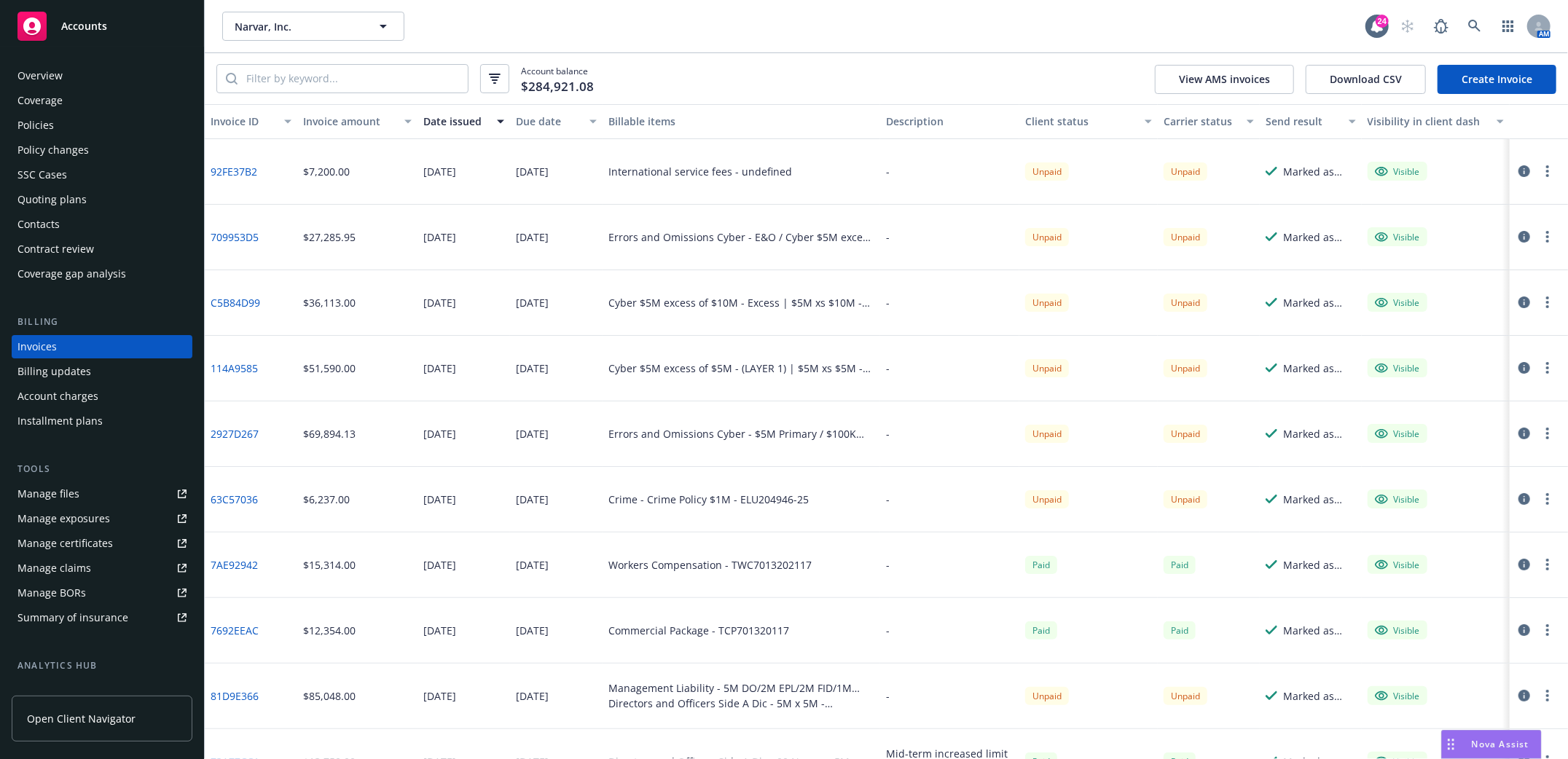
click at [33, 128] on div "Policies" at bounding box center [35, 125] width 37 height 23
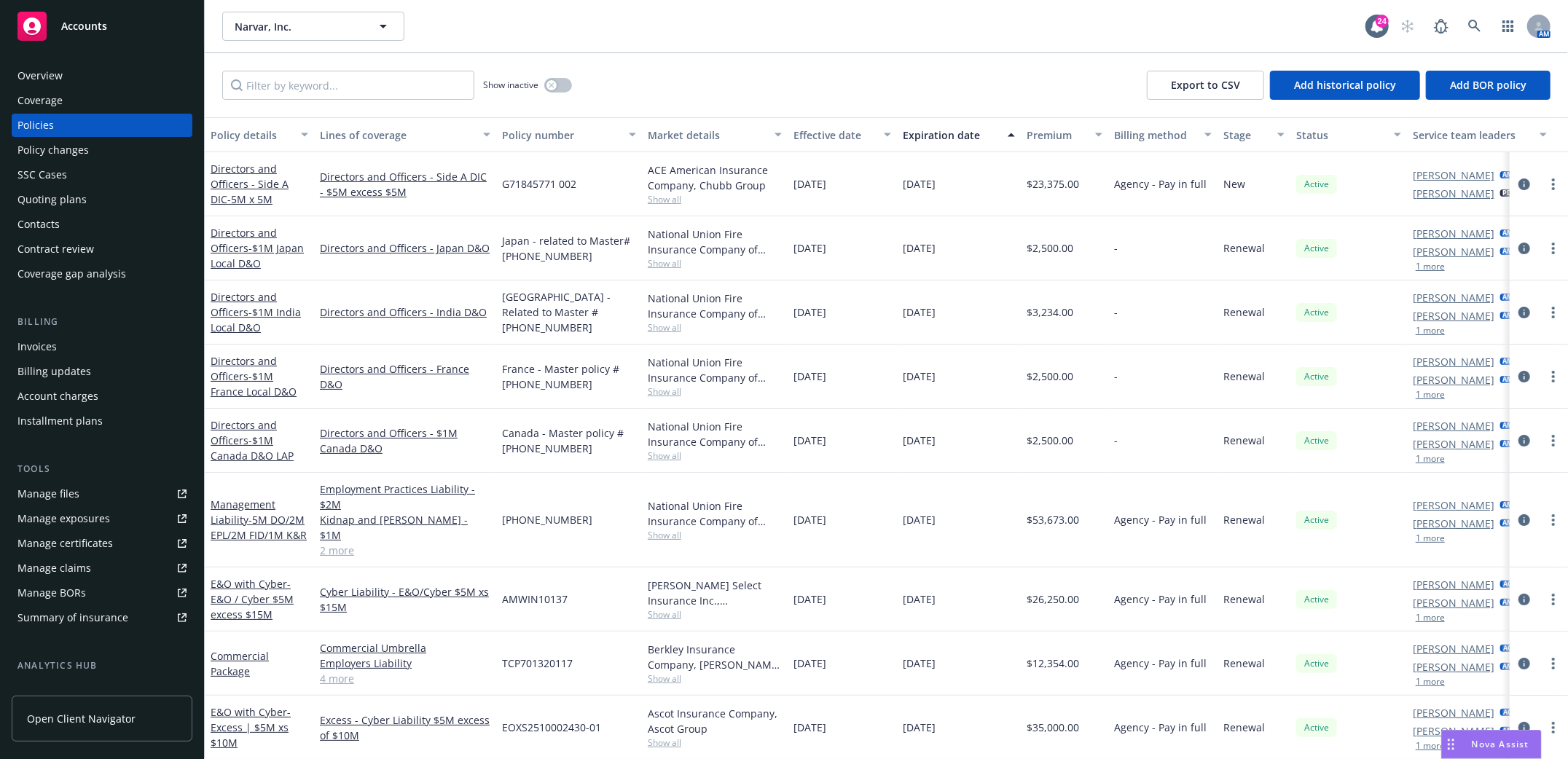
click at [28, 350] on div "Invoices" at bounding box center [37, 346] width 40 height 23
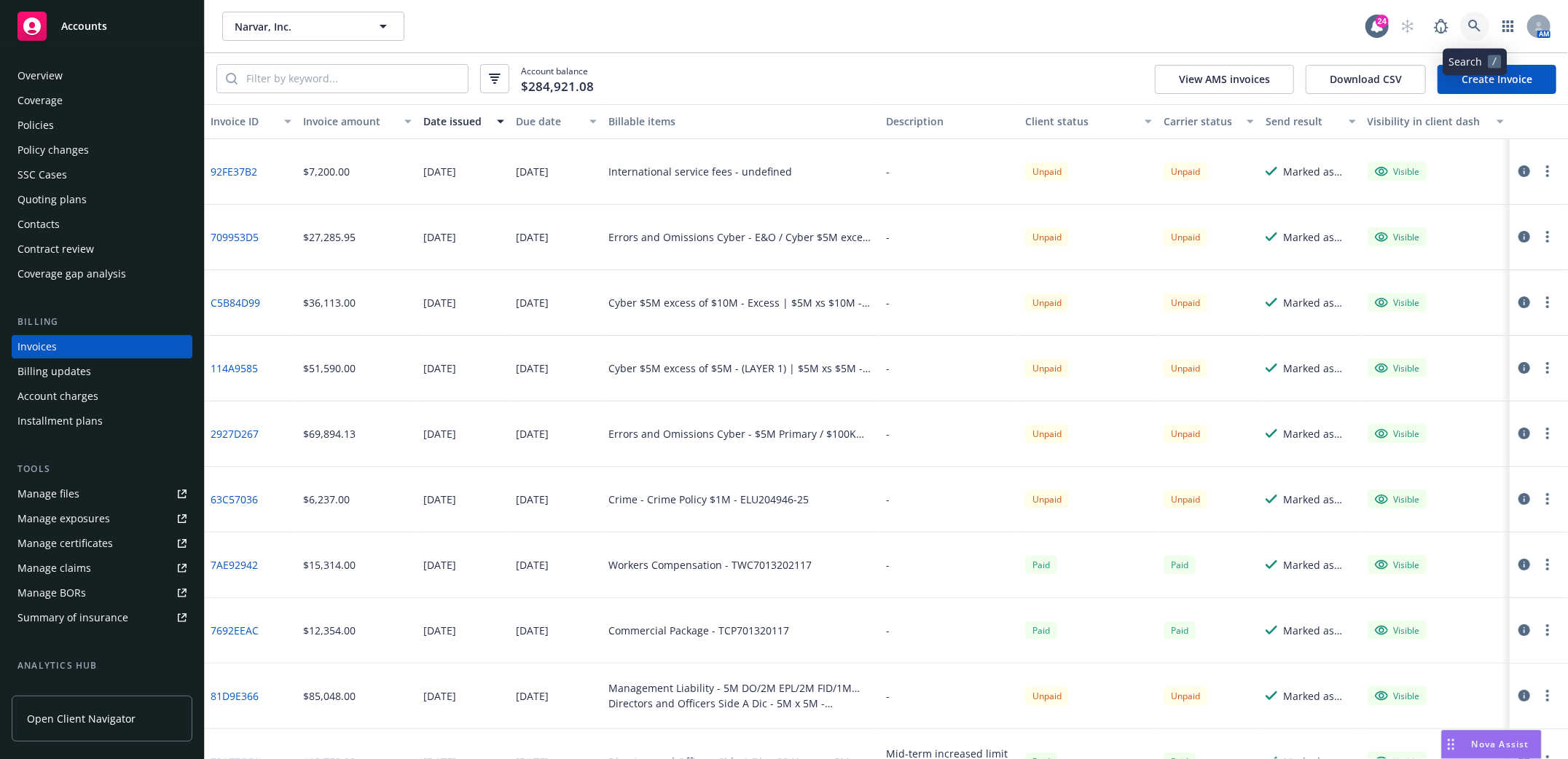
click at [1470, 24] on icon at bounding box center [1474, 25] width 13 height 13
click at [1472, 28] on icon at bounding box center [1474, 25] width 13 height 13
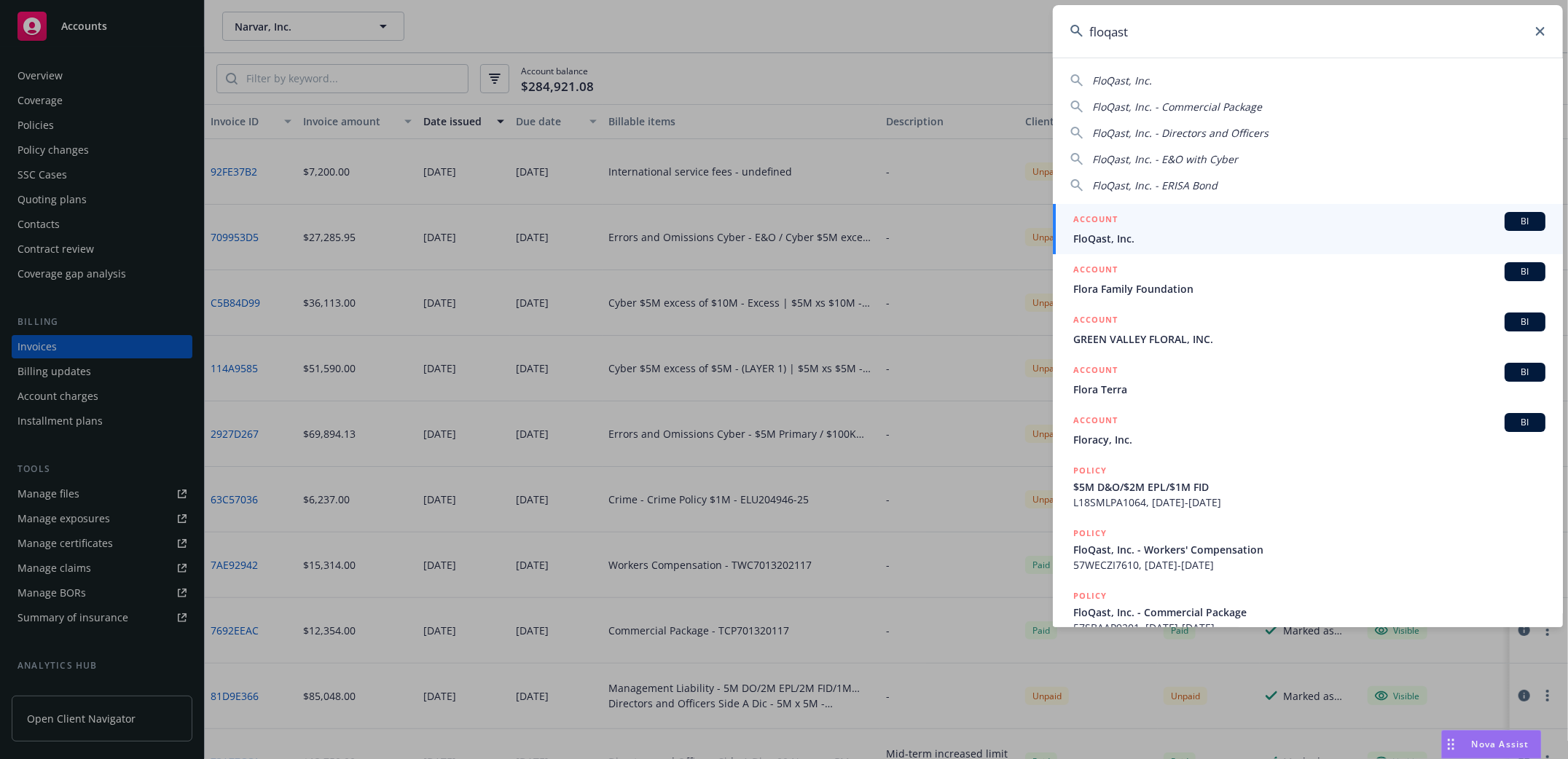
type input "floqast"
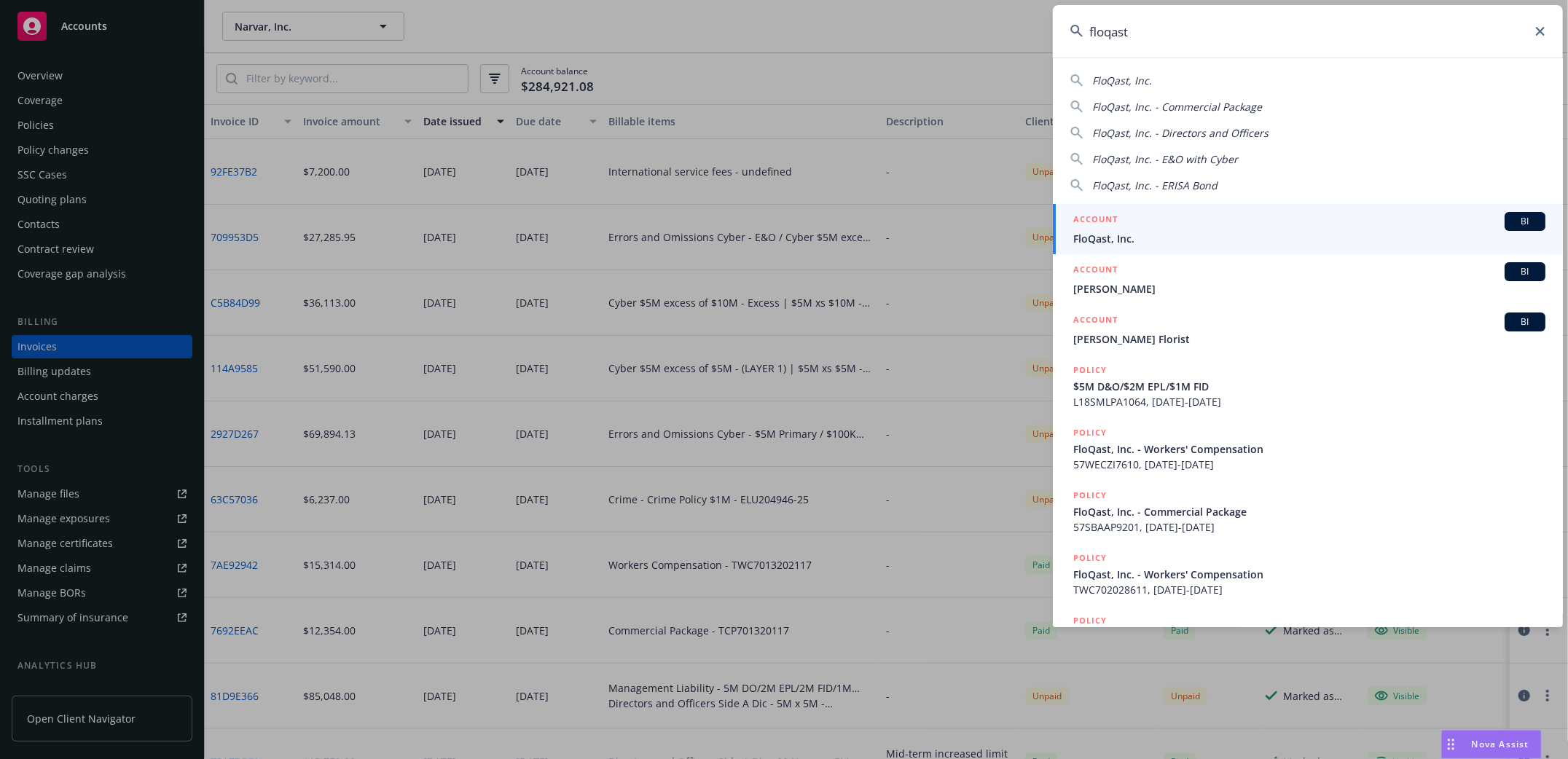
click at [1089, 232] on span "FloQast, Inc." at bounding box center [1309, 238] width 472 height 15
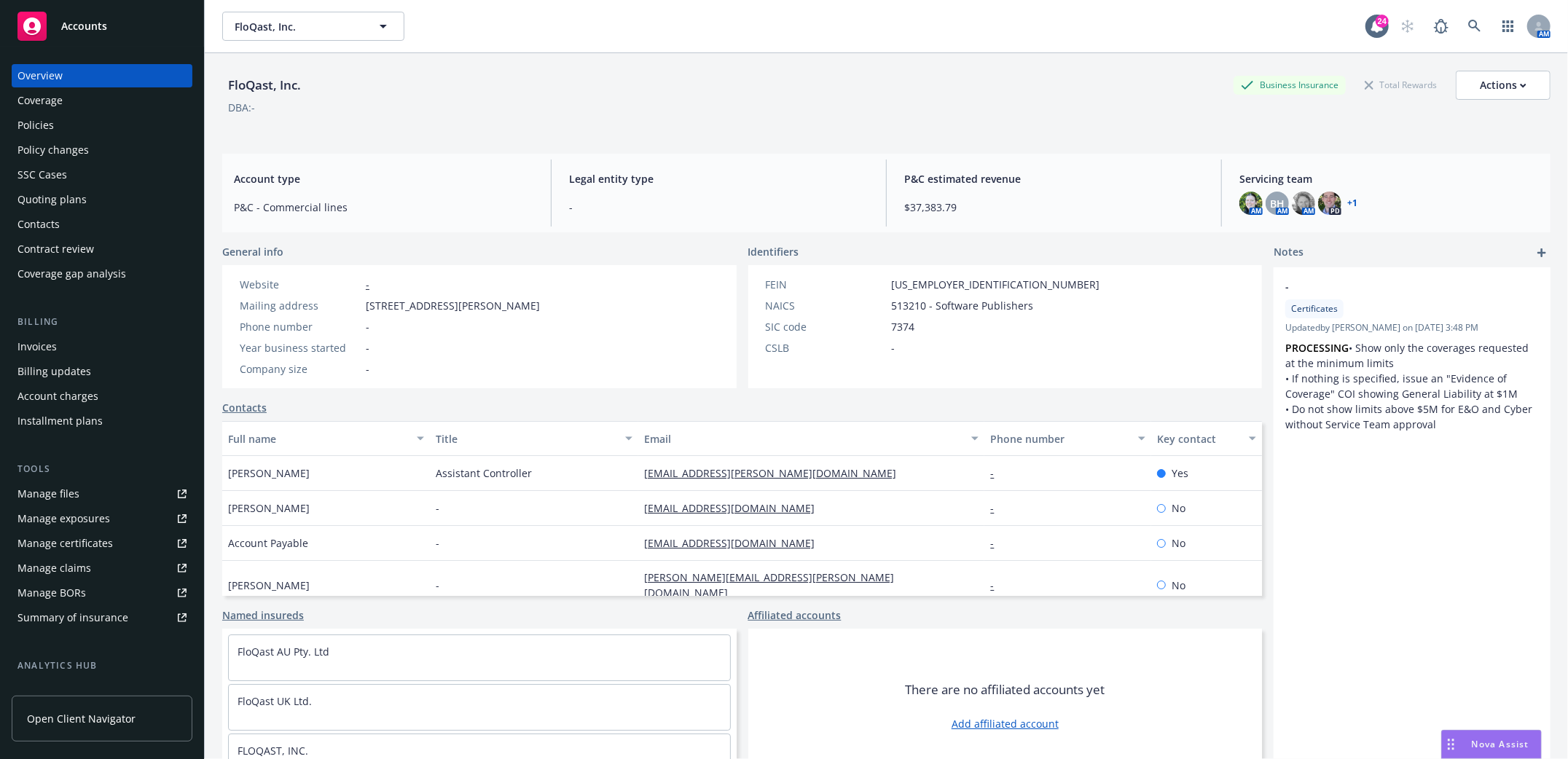
click at [24, 326] on div "Billing" at bounding box center [102, 321] width 181 height 14
click at [22, 339] on div "Invoices" at bounding box center [37, 346] width 40 height 23
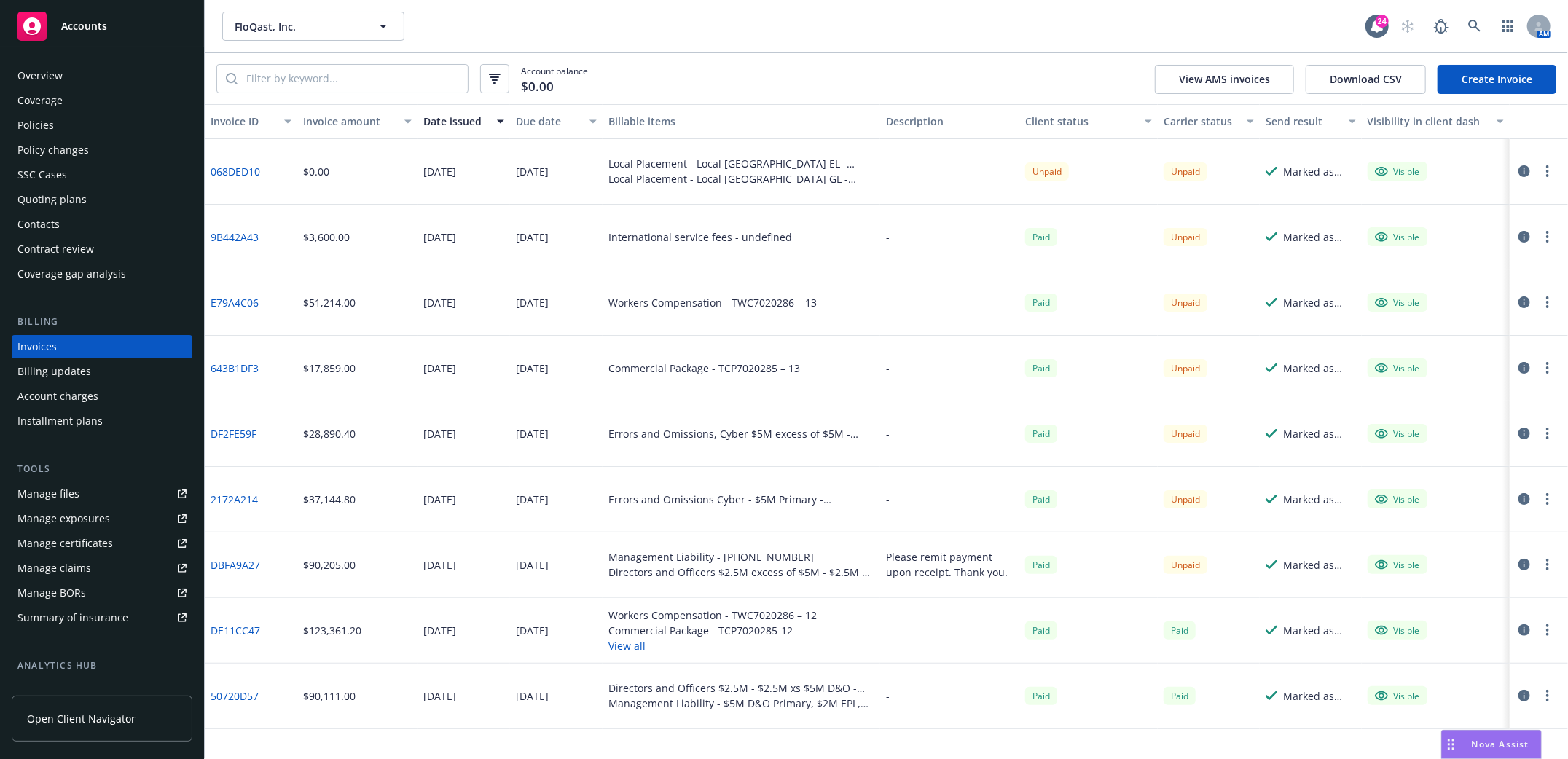
click at [57, 118] on div "Policies" at bounding box center [102, 125] width 169 height 23
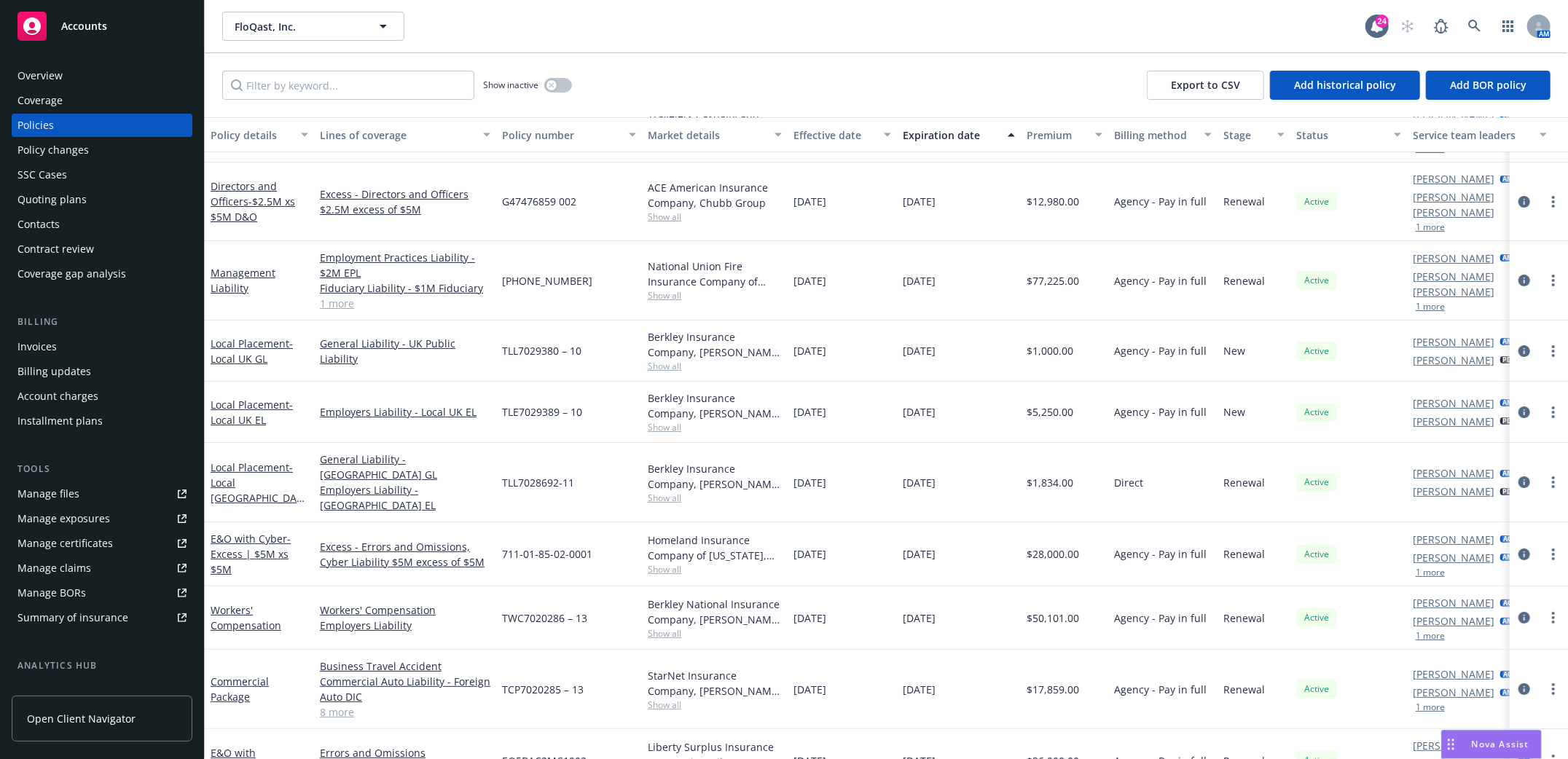
scroll to position [69, 0]
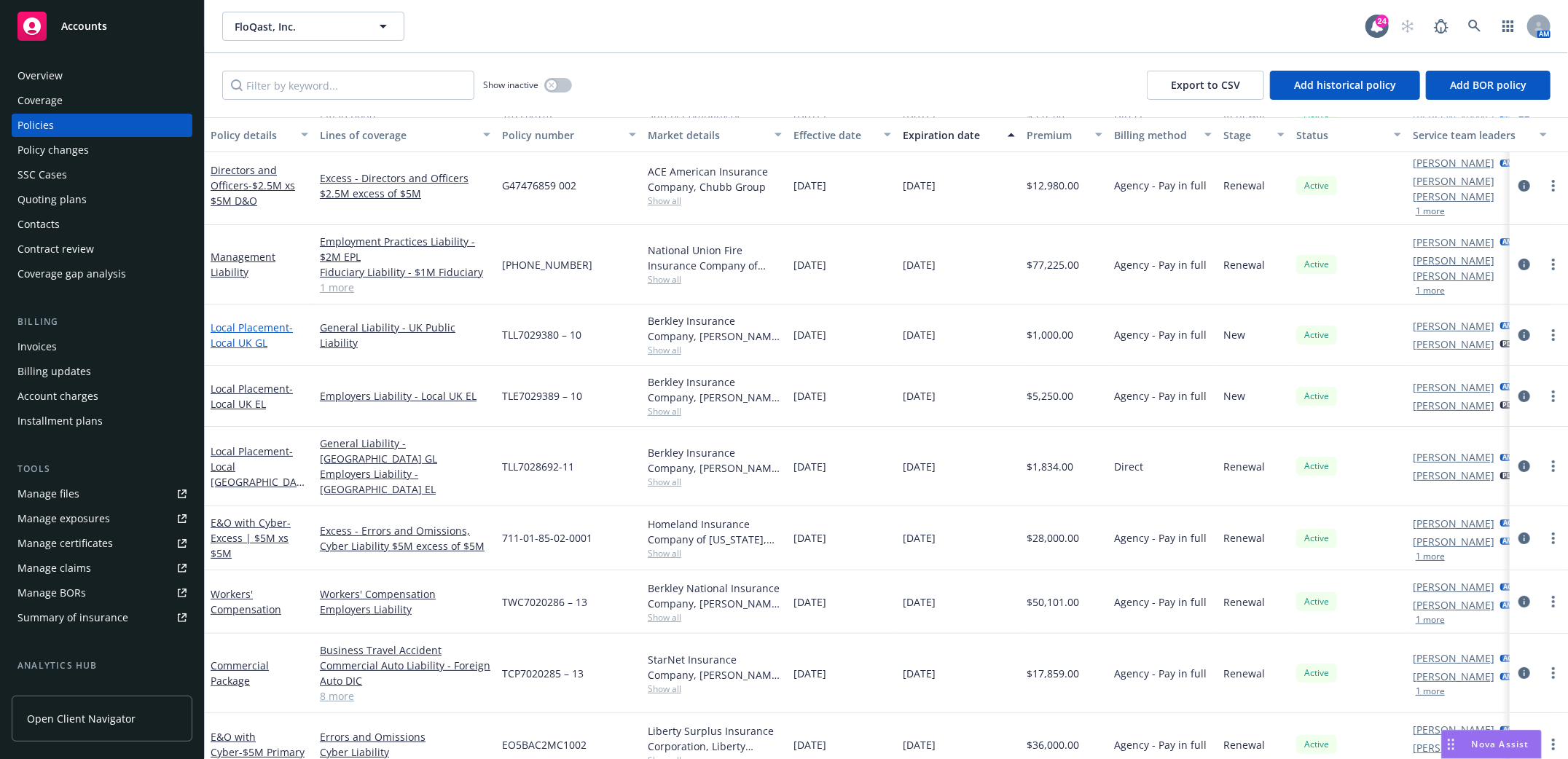
click at [244, 321] on link "Local Placement - Local [GEOGRAPHIC_DATA] GL" at bounding box center [252, 335] width 82 height 29
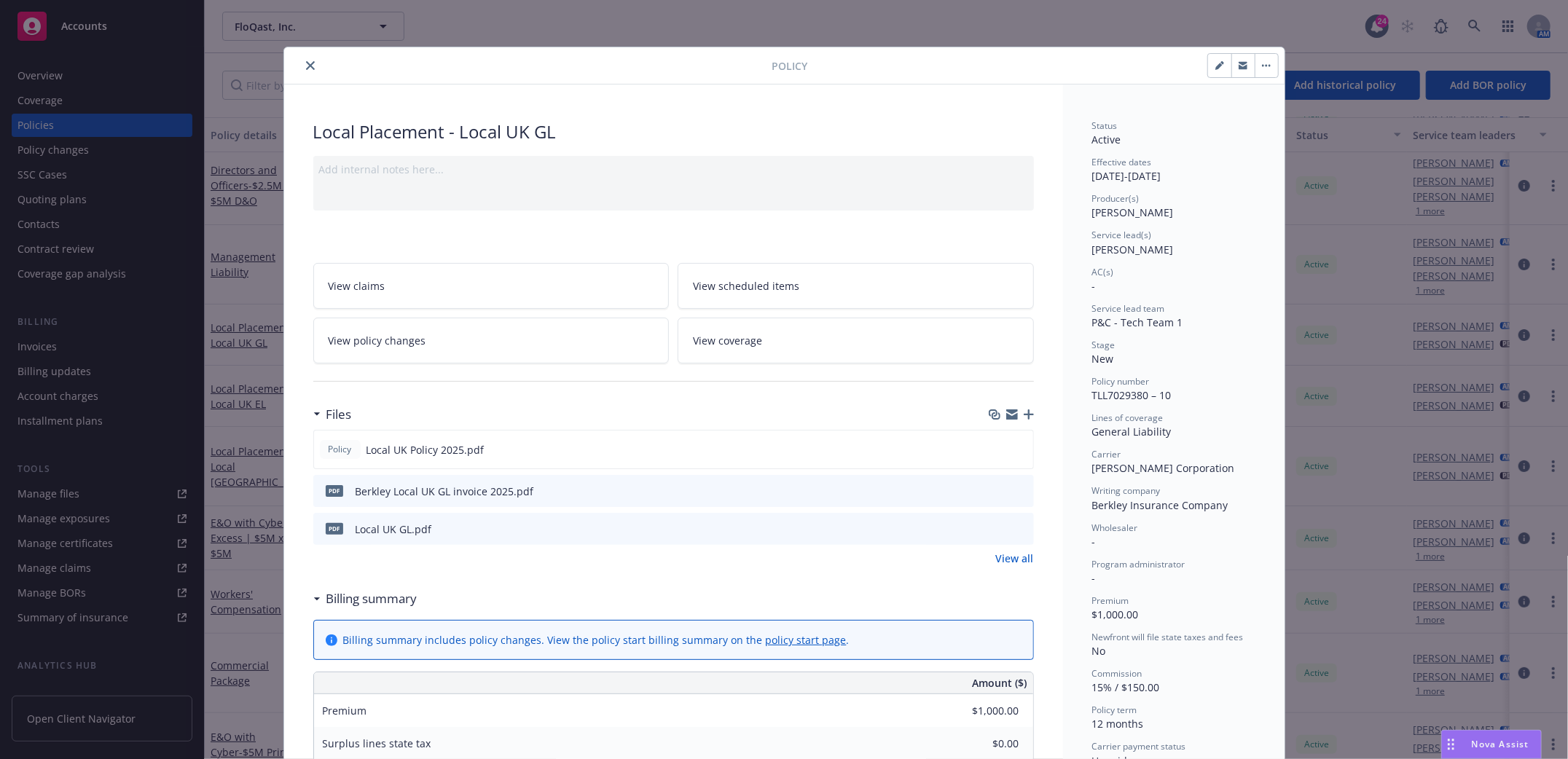
click at [1216, 68] on icon "button" at bounding box center [1219, 67] width 7 height 7
select select "NEW"
select select "12"
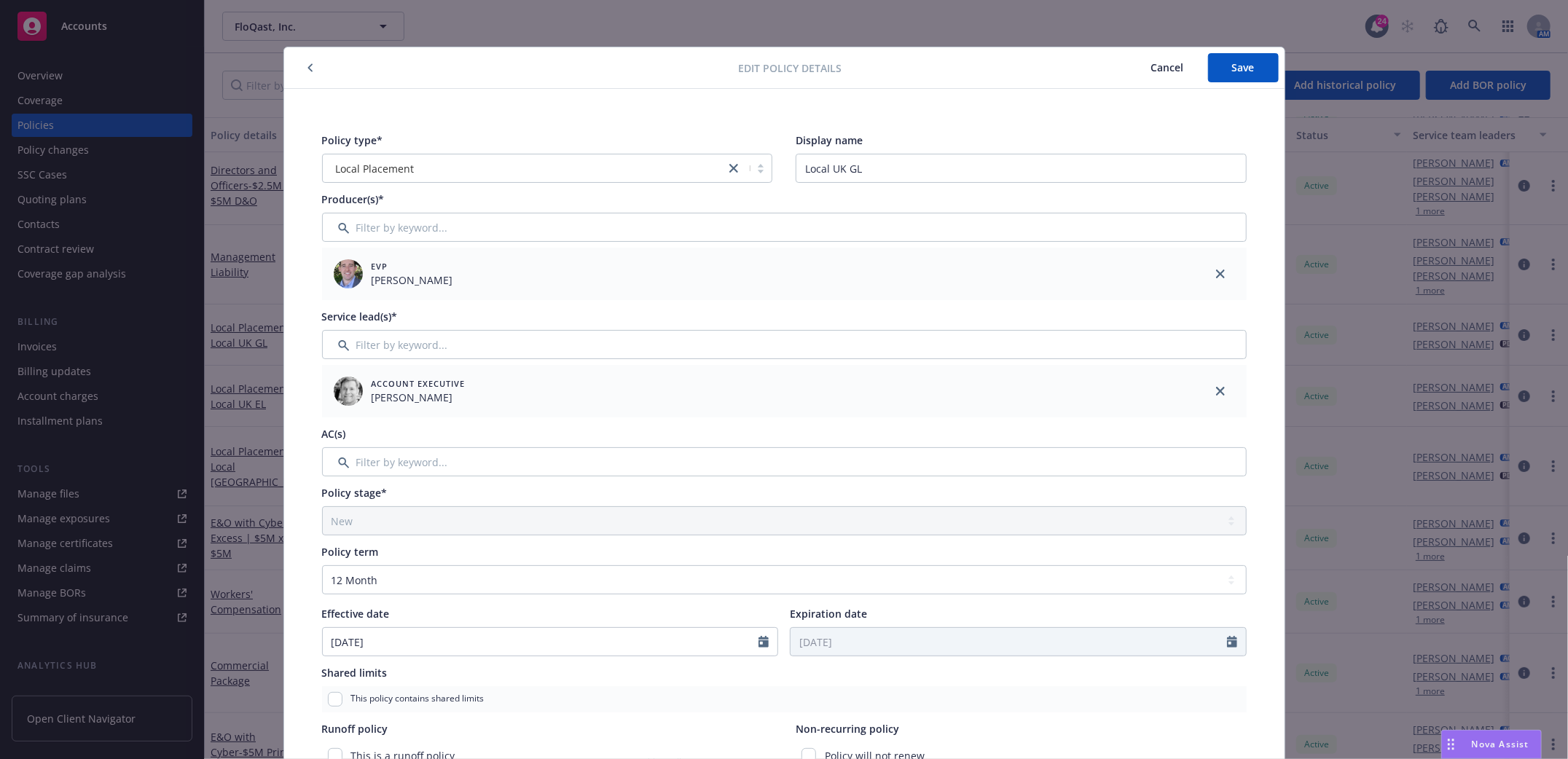
click at [1169, 70] on span "Cancel" at bounding box center [1168, 67] width 33 height 13
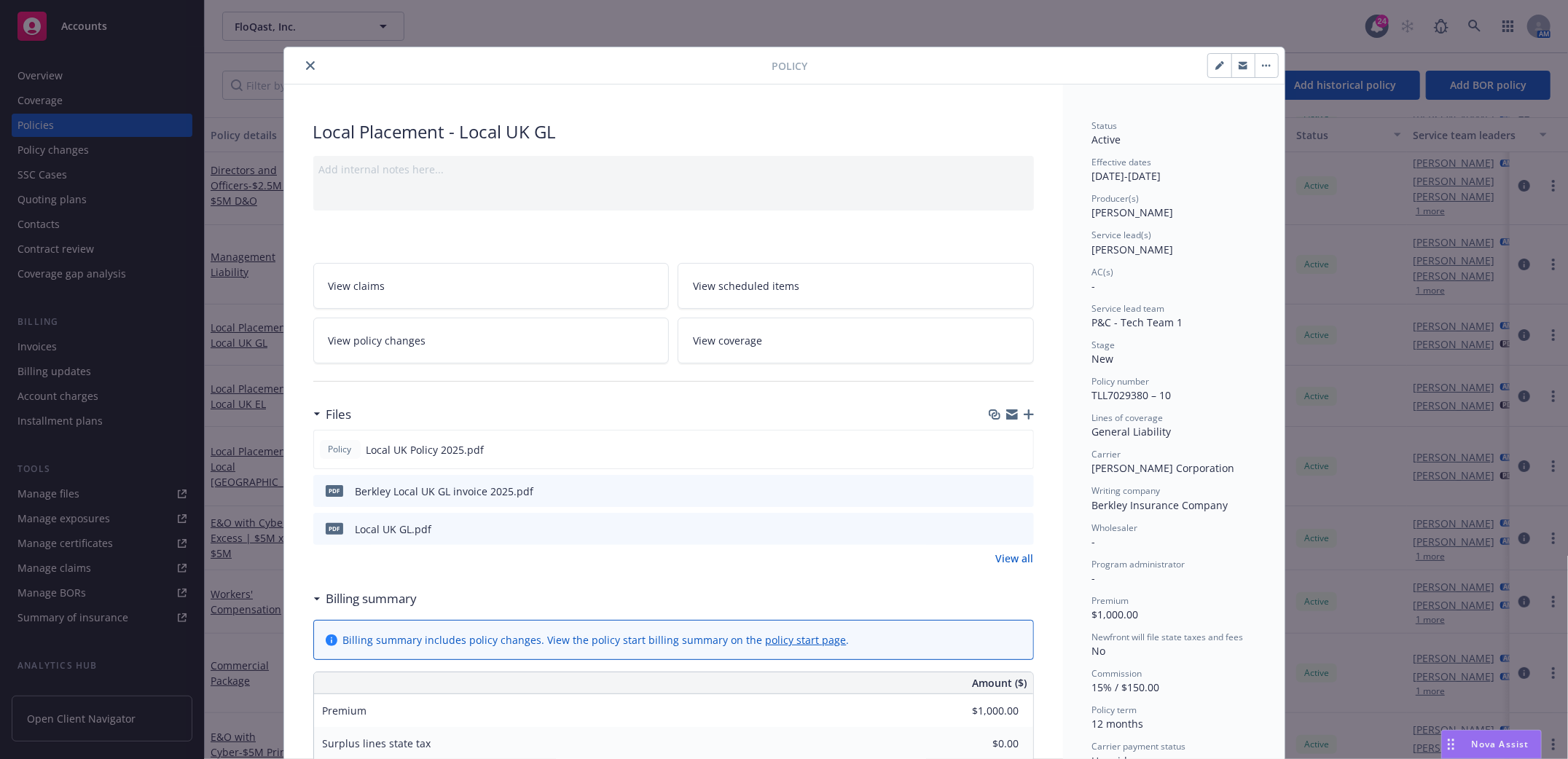
click at [385, 347] on span "View policy changes" at bounding box center [377, 340] width 97 height 15
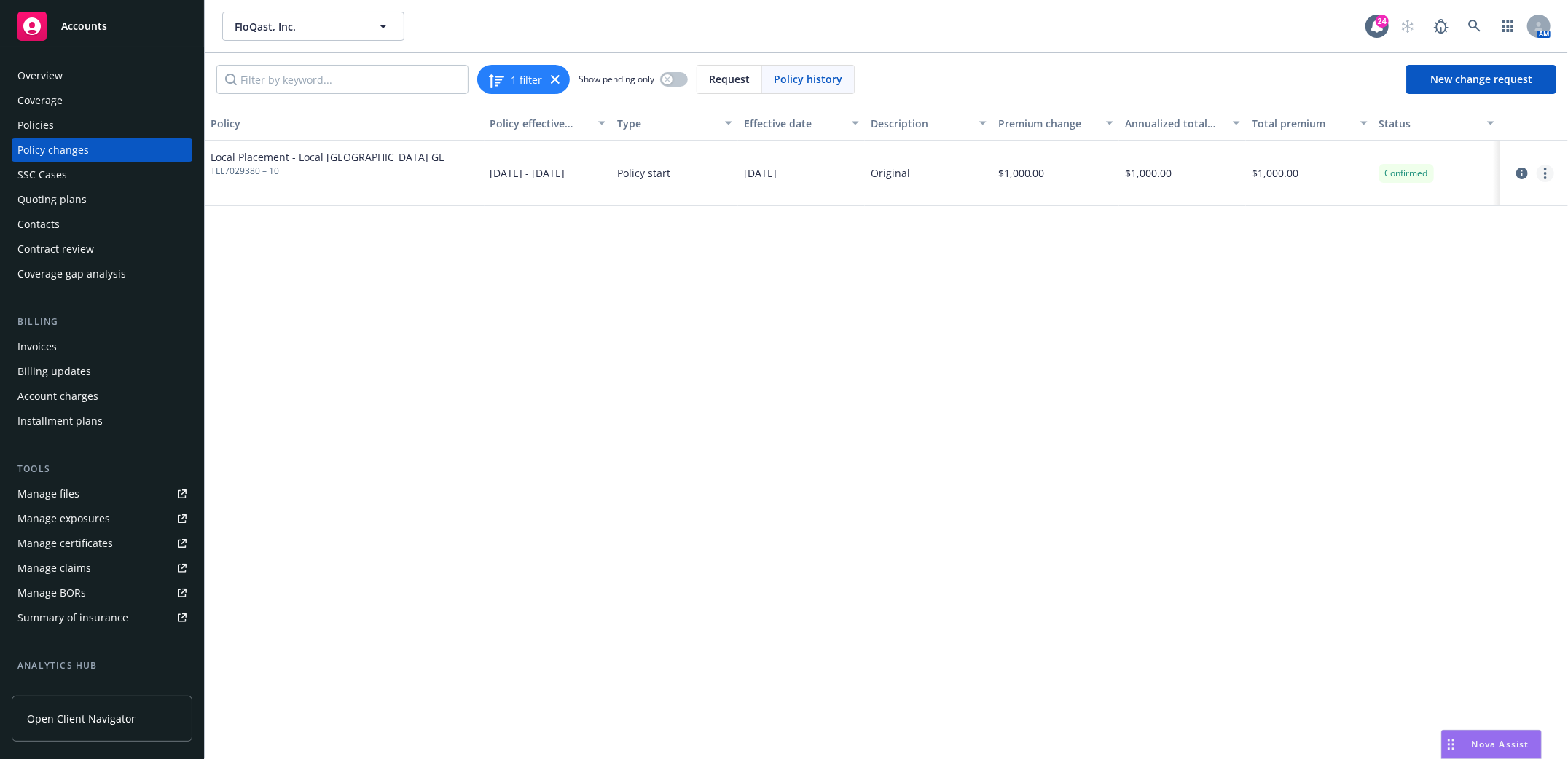
click at [1548, 176] on link "more" at bounding box center [1545, 173] width 17 height 17
click at [1345, 290] on link "Edit billing info" at bounding box center [1429, 290] width 250 height 29
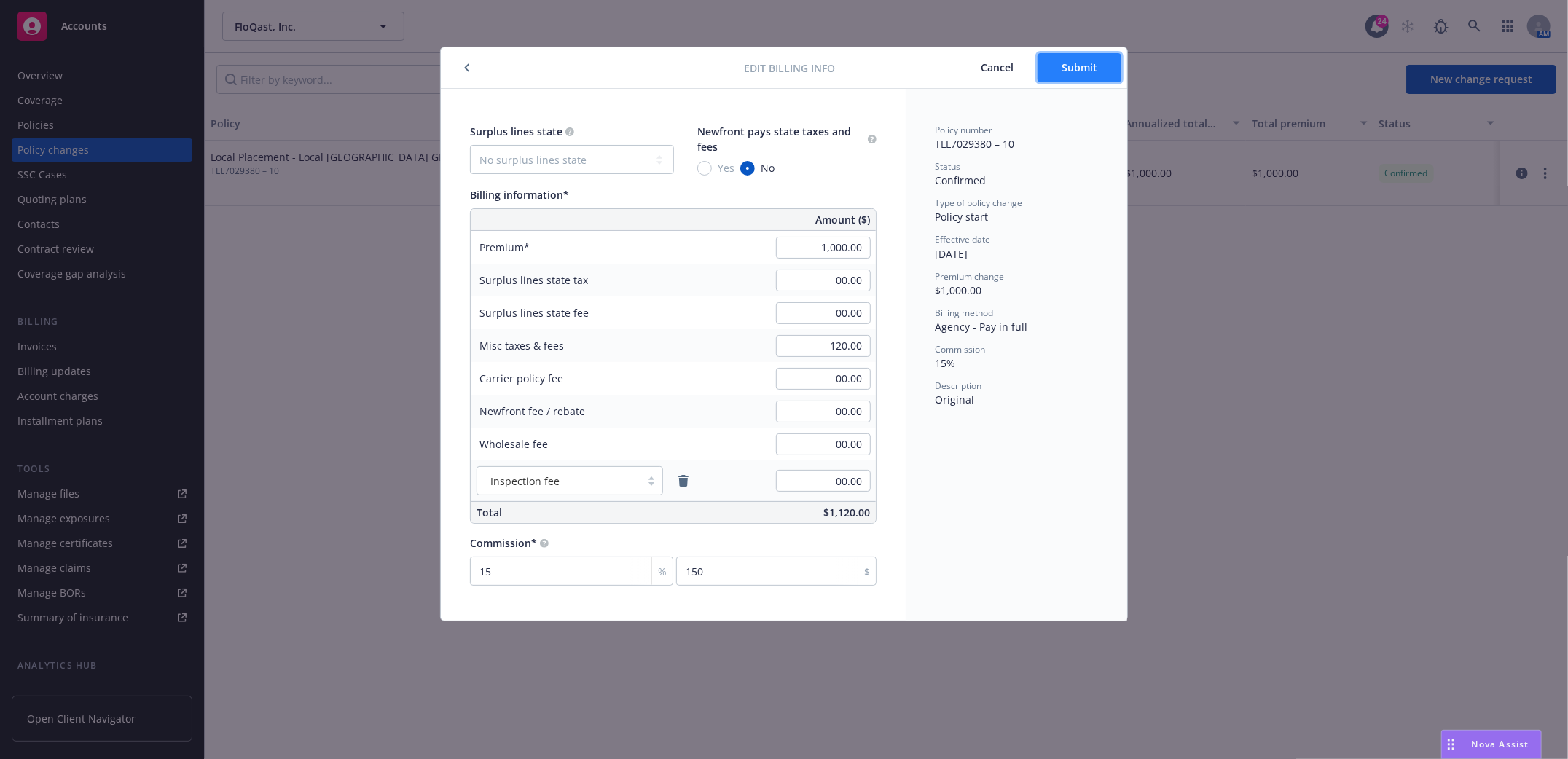
click at [1084, 79] on button "Submit" at bounding box center [1079, 67] width 84 height 29
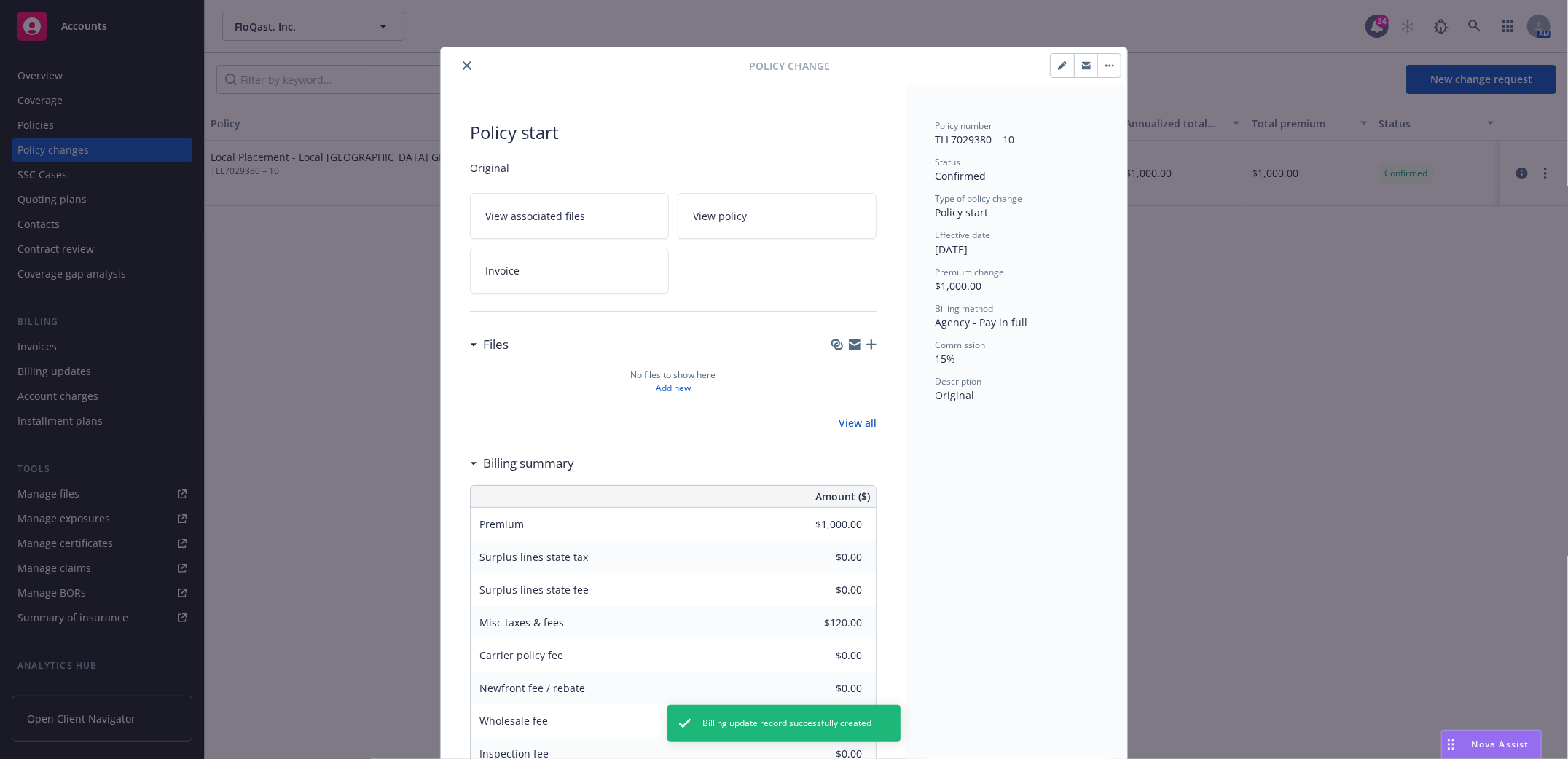
click at [462, 61] on icon "close" at bounding box center [467, 66] width 9 height 9
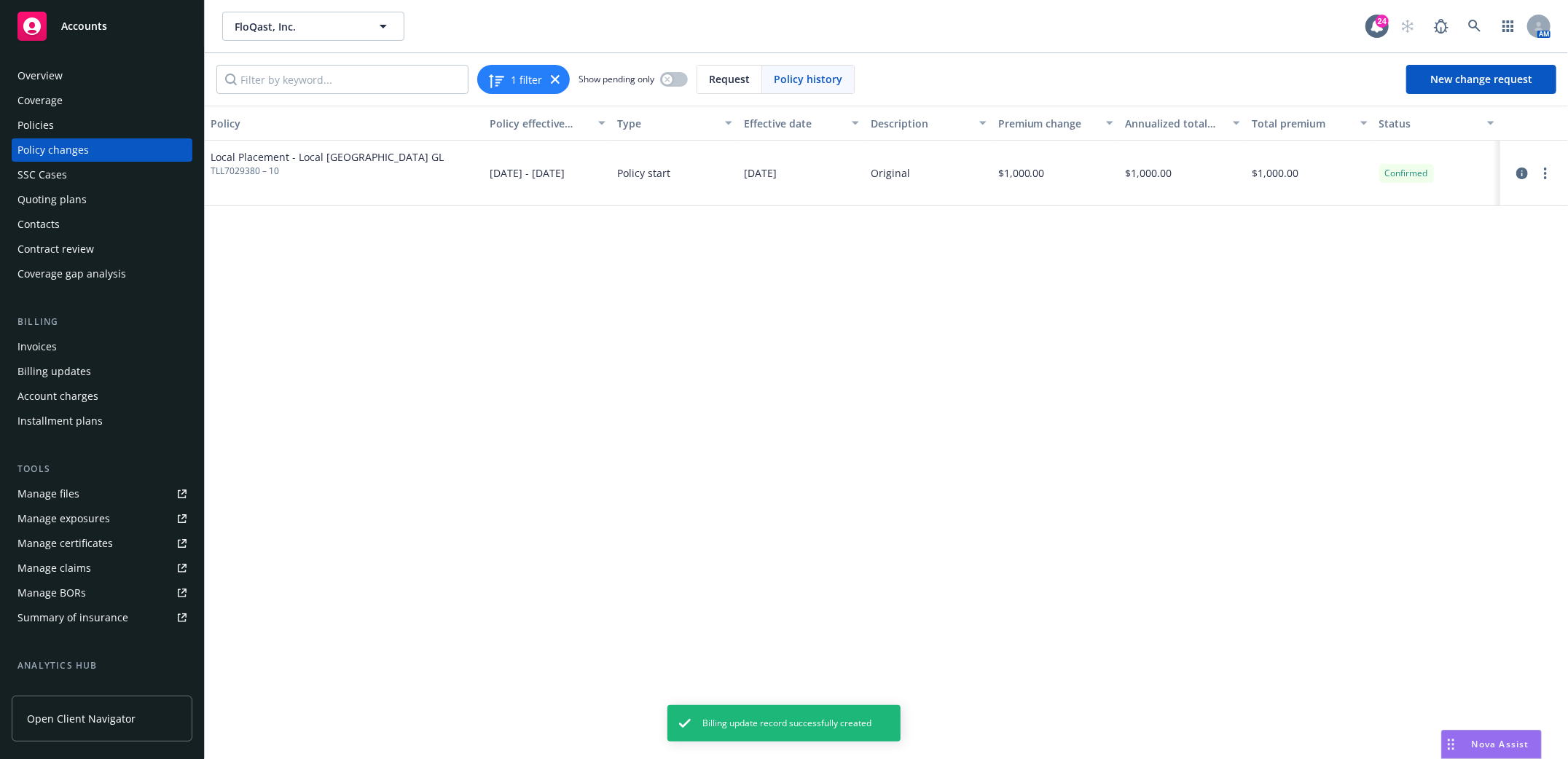
click at [28, 344] on div "Invoices" at bounding box center [37, 346] width 40 height 23
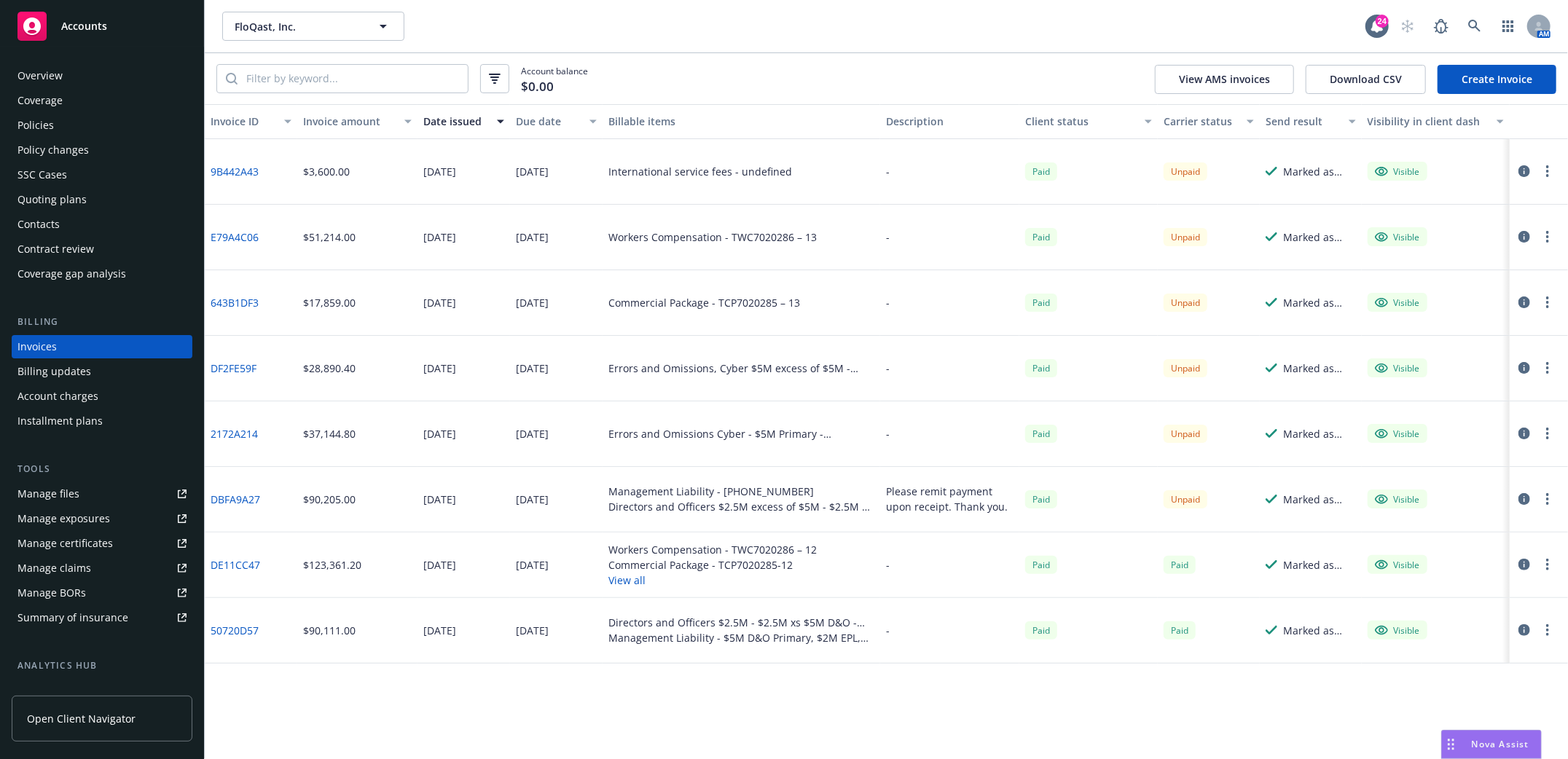
click at [1493, 89] on link "Create Invoice" at bounding box center [1497, 79] width 118 height 29
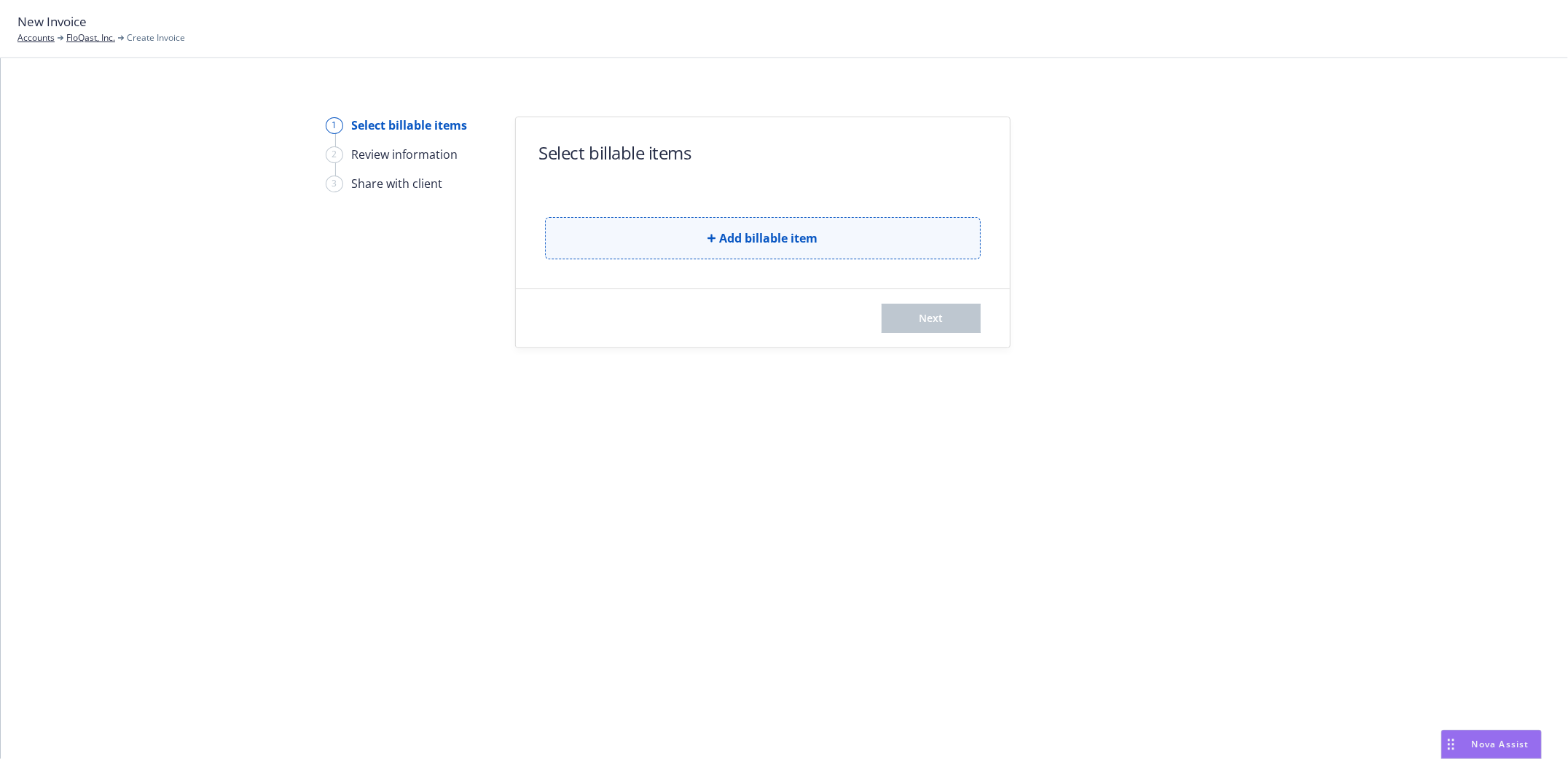
click at [711, 239] on icon "button" at bounding box center [711, 238] width 8 height 8
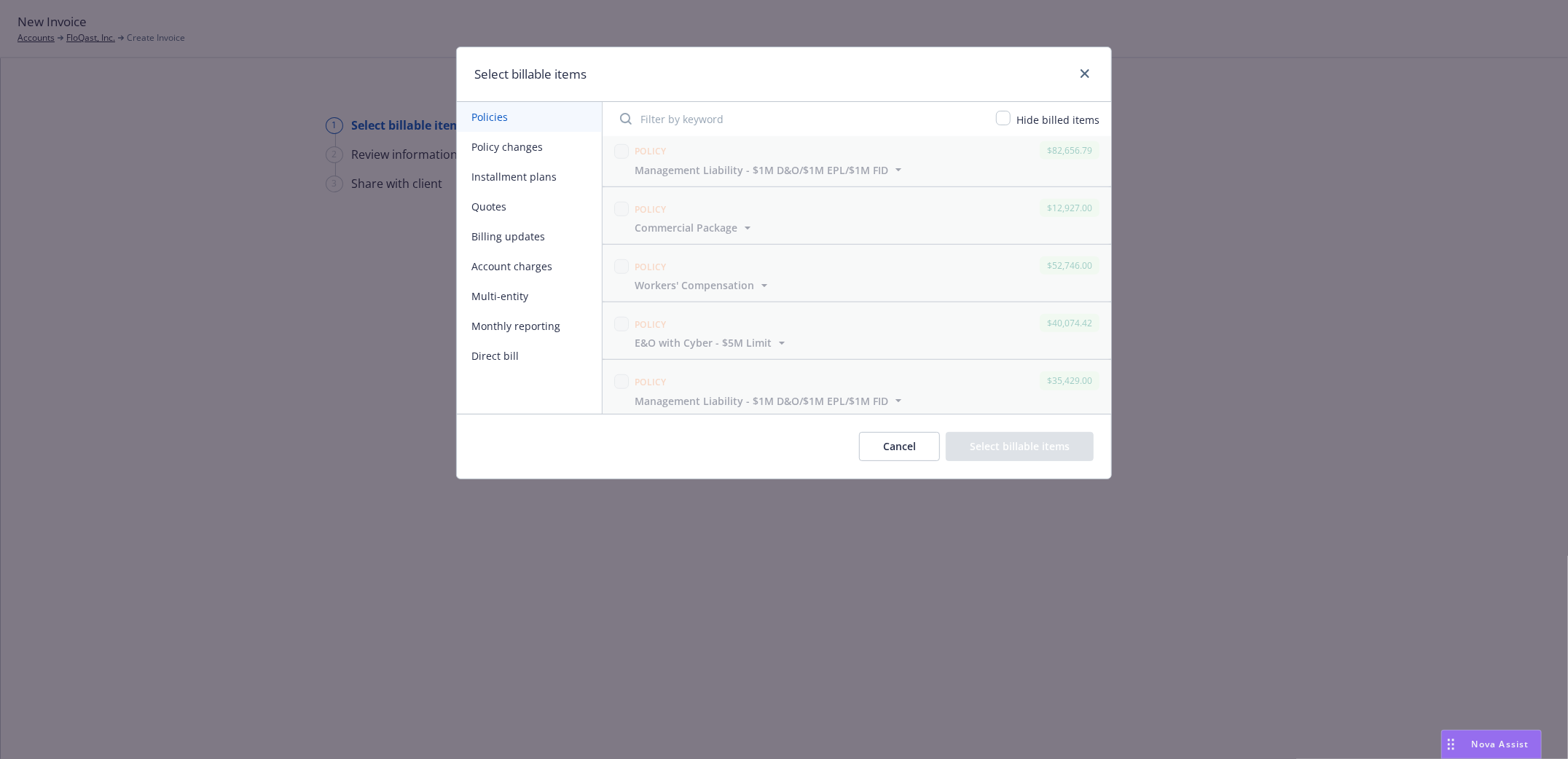
scroll to position [985, 0]
click at [1089, 72] on icon "close" at bounding box center [1085, 73] width 9 height 9
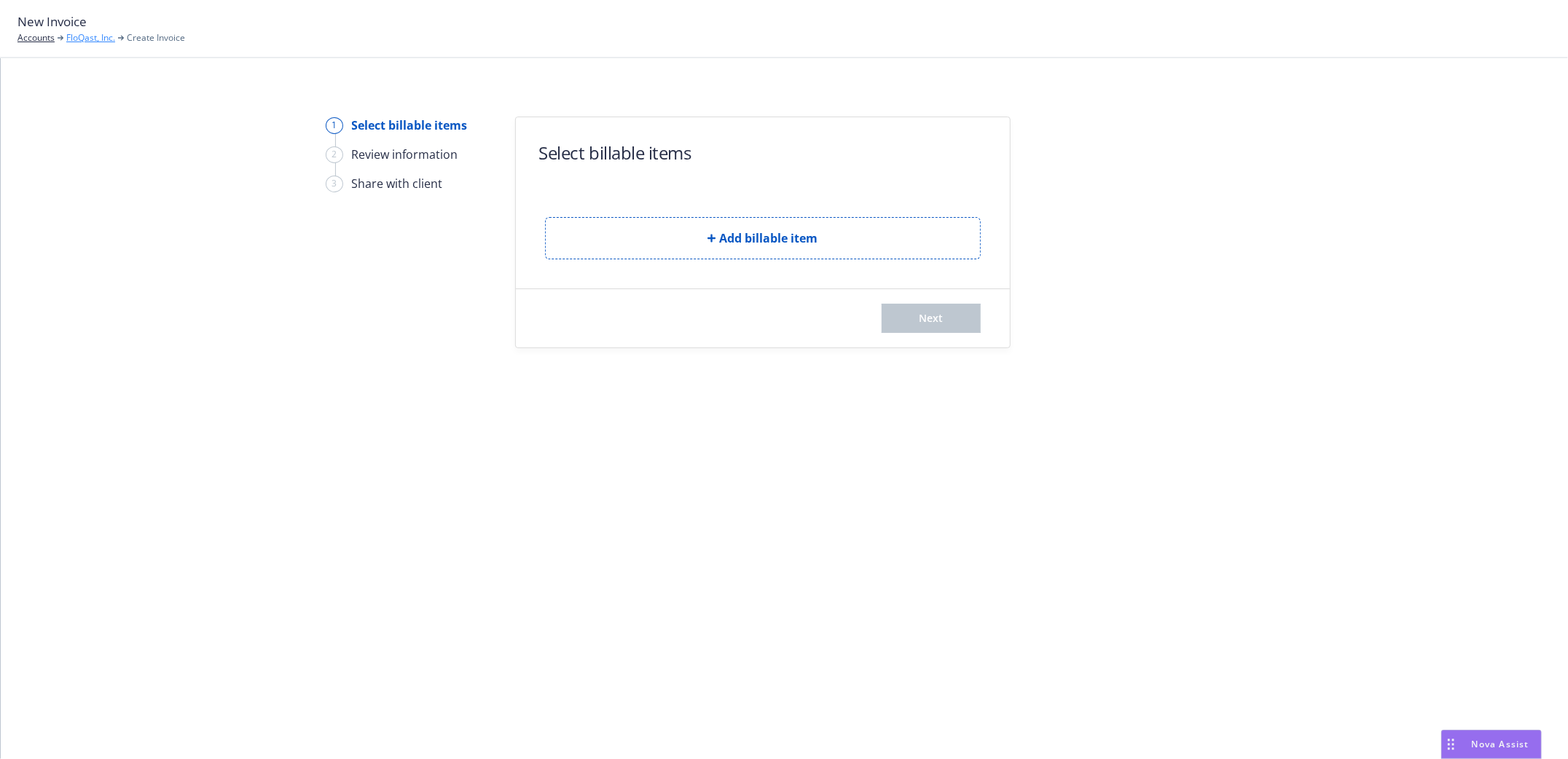
click at [85, 31] on link "FloQast, Inc." at bounding box center [90, 38] width 49 height 13
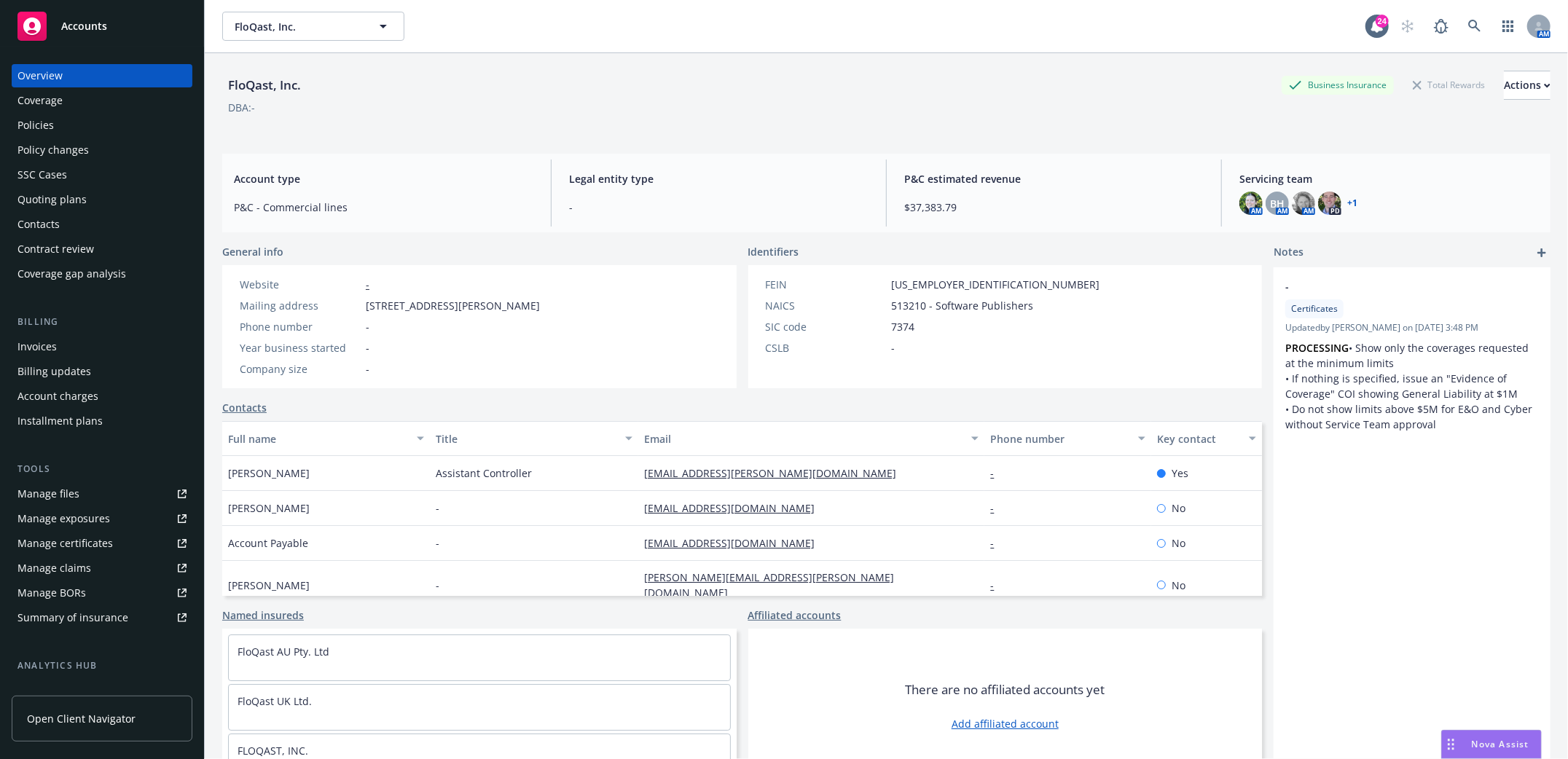
click at [31, 122] on div "Policies" at bounding box center [35, 125] width 37 height 23
